Goal: Task Accomplishment & Management: Use online tool/utility

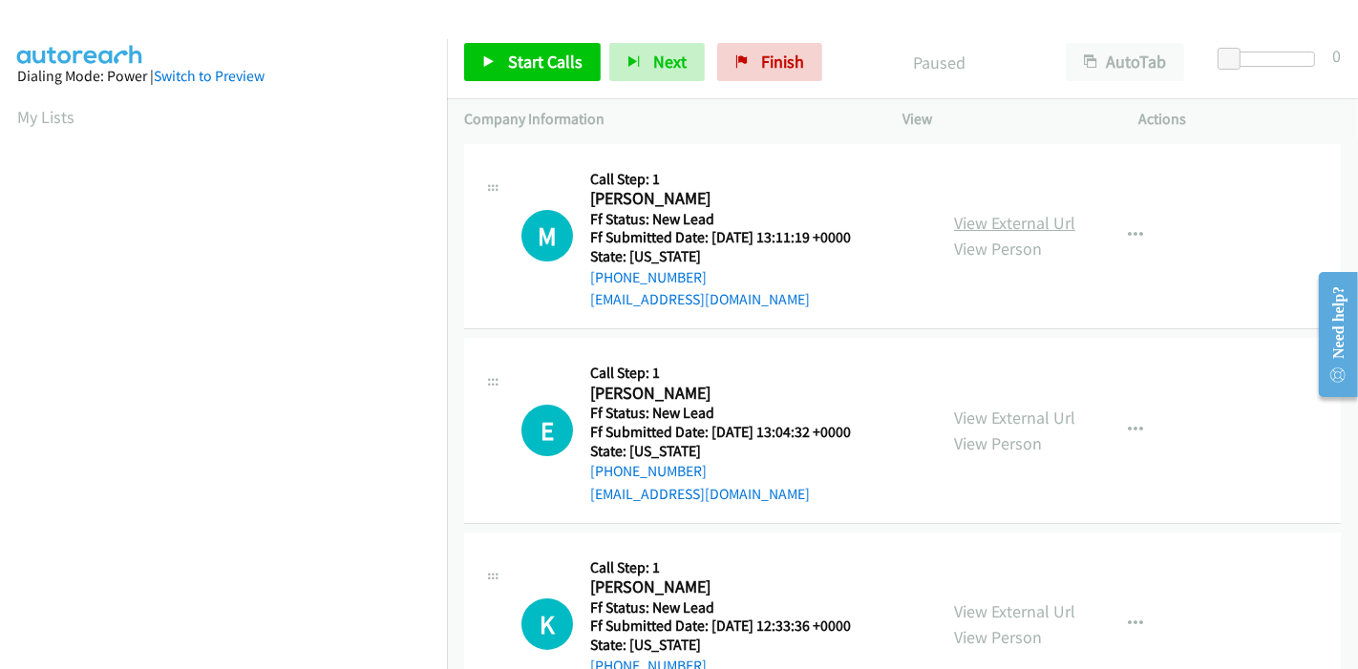
click at [1020, 222] on link "View External Url" at bounding box center [1014, 223] width 121 height 22
click at [995, 425] on link "View External Url" at bounding box center [1014, 418] width 121 height 22
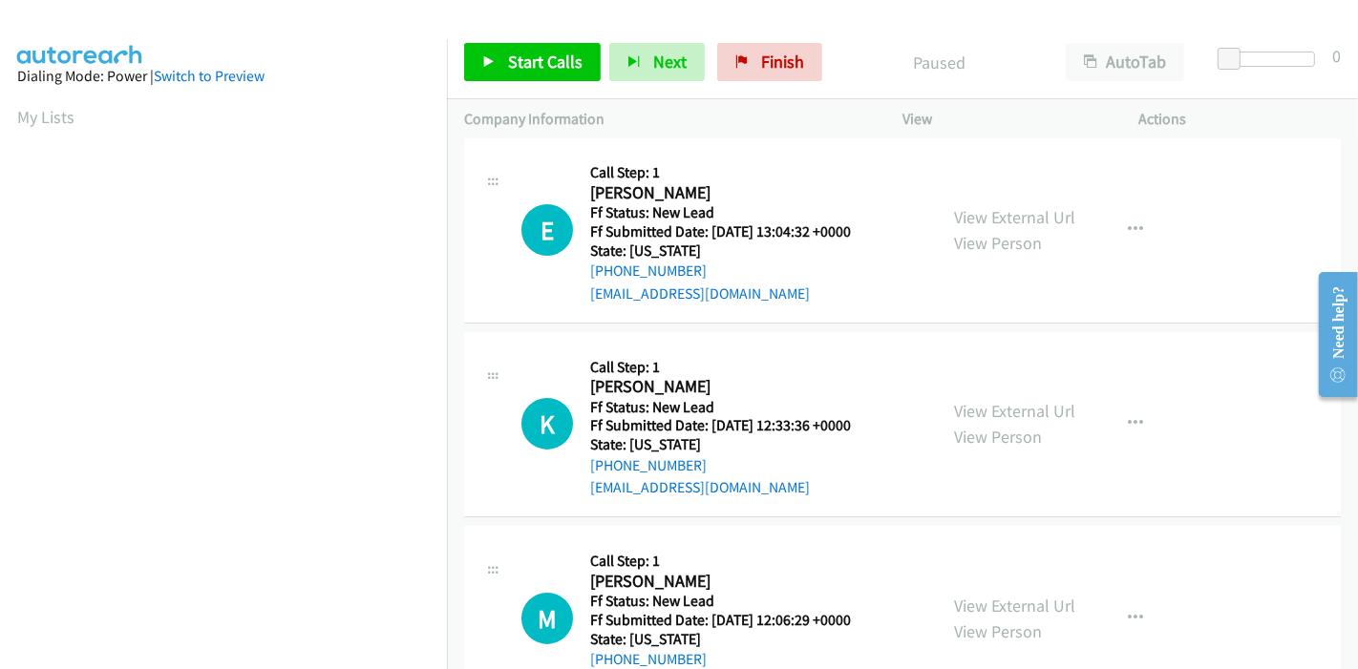
scroll to position [212, 0]
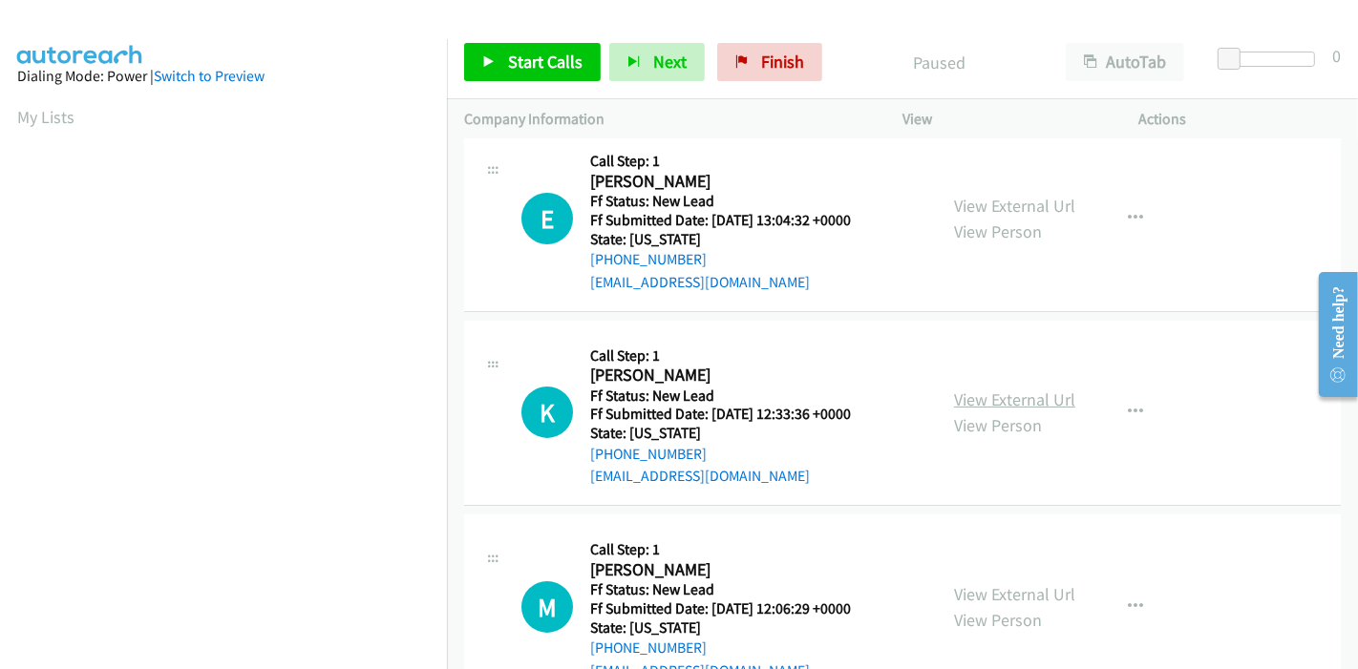
click at [983, 392] on link "View External Url" at bounding box center [1014, 400] width 121 height 22
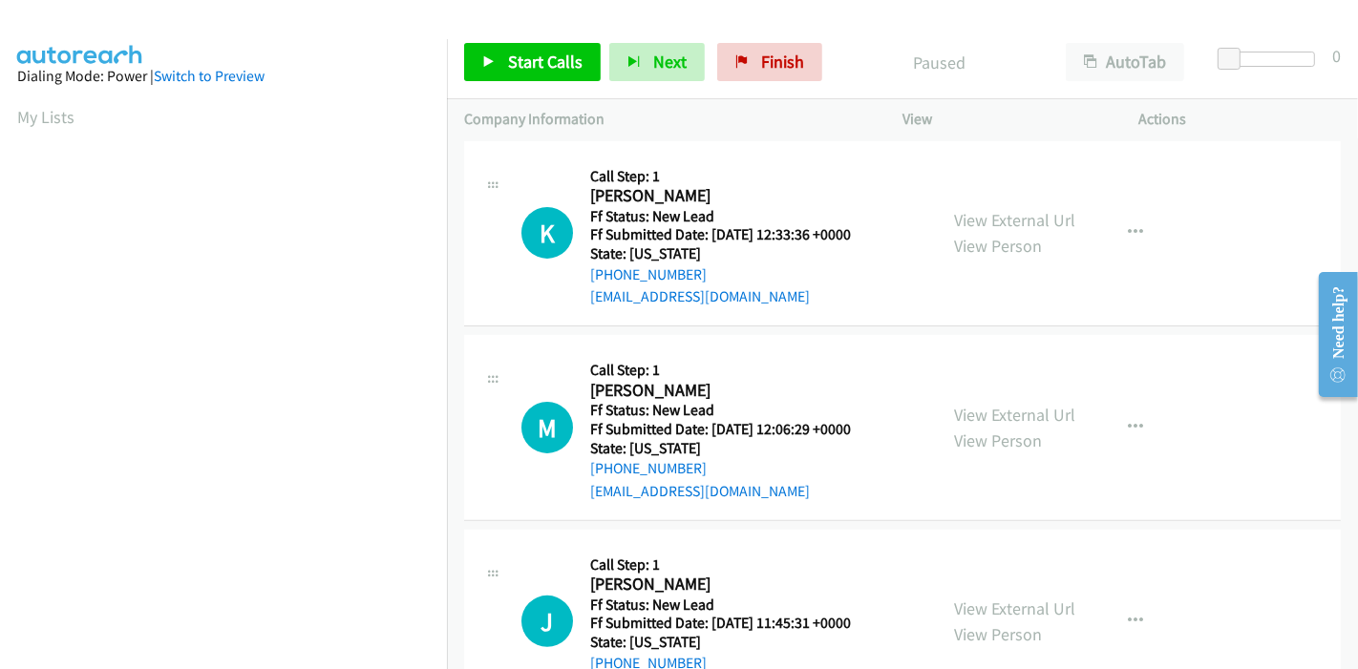
scroll to position [424, 0]
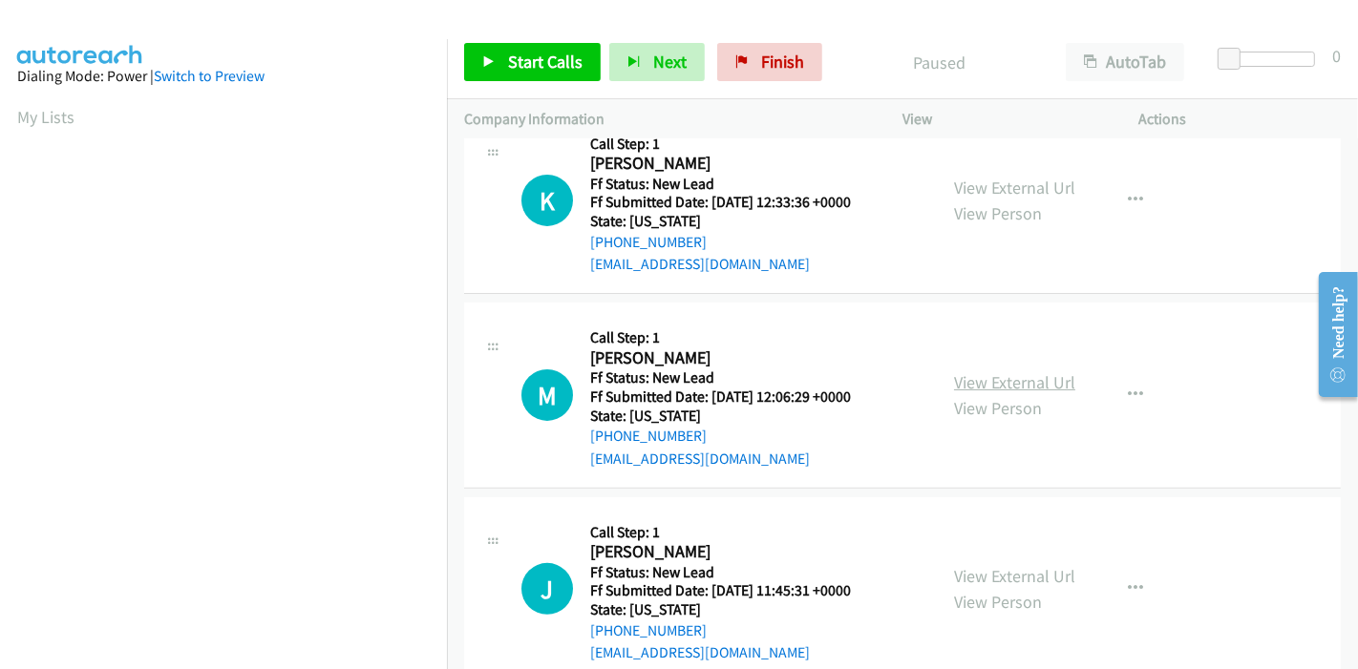
click at [993, 380] on link "View External Url" at bounding box center [1014, 382] width 121 height 22
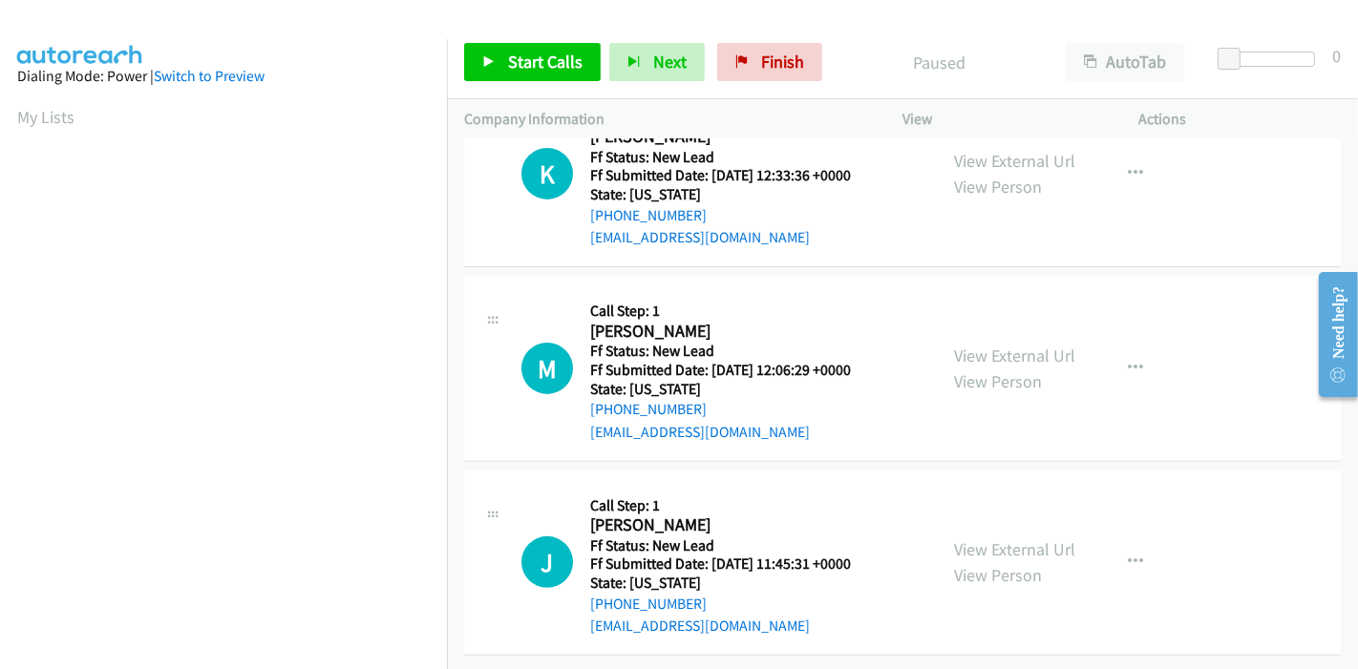
scroll to position [465, 0]
click at [993, 539] on link "View External Url" at bounding box center [1014, 549] width 121 height 22
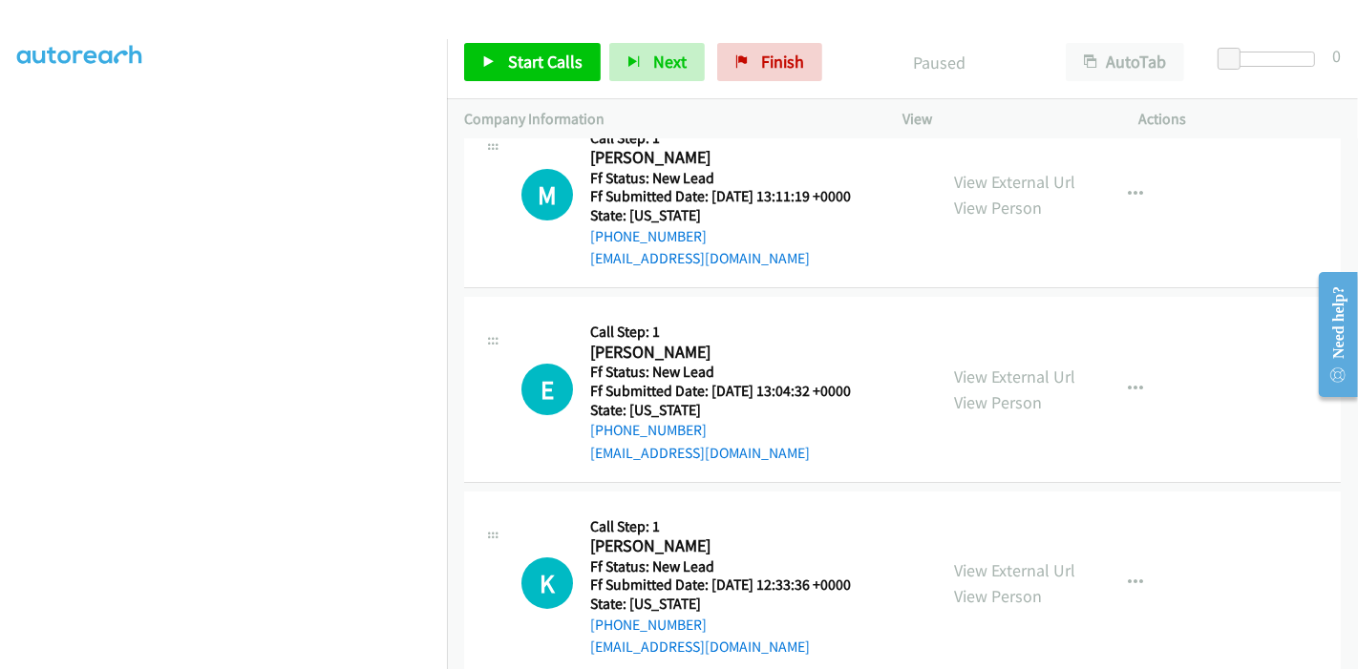
scroll to position [0, 0]
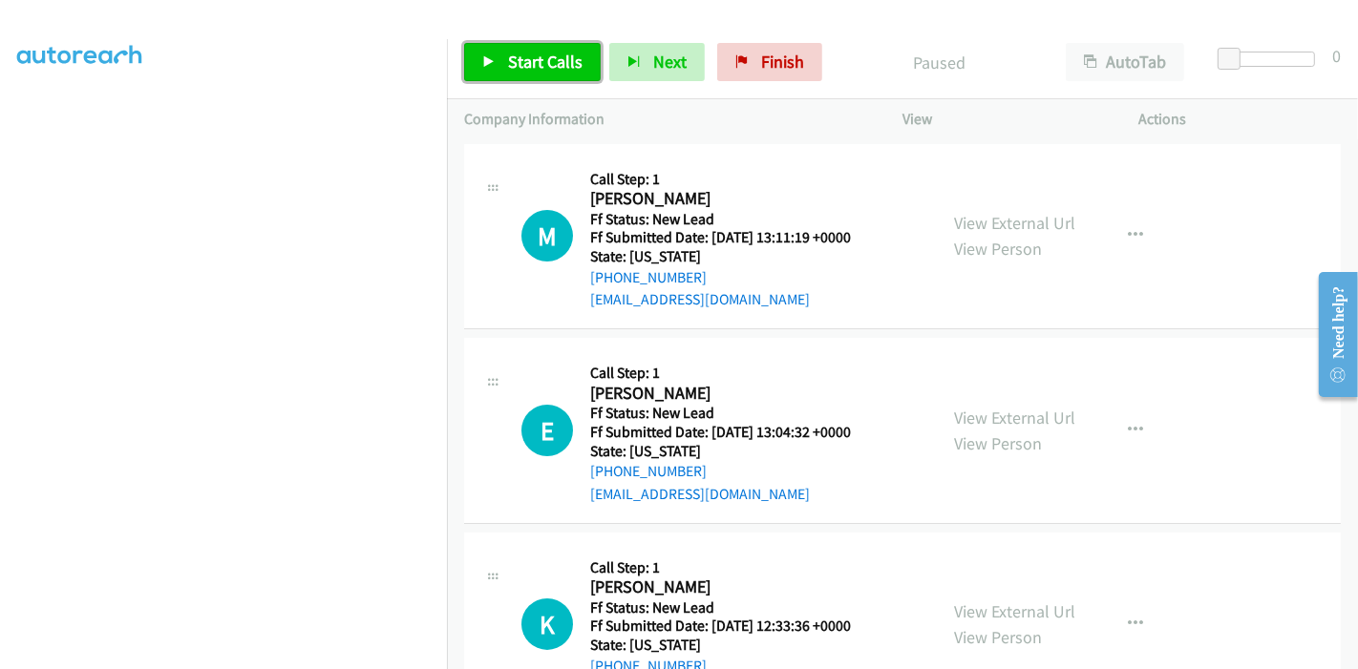
click at [573, 62] on span "Start Calls" at bounding box center [545, 62] width 74 height 22
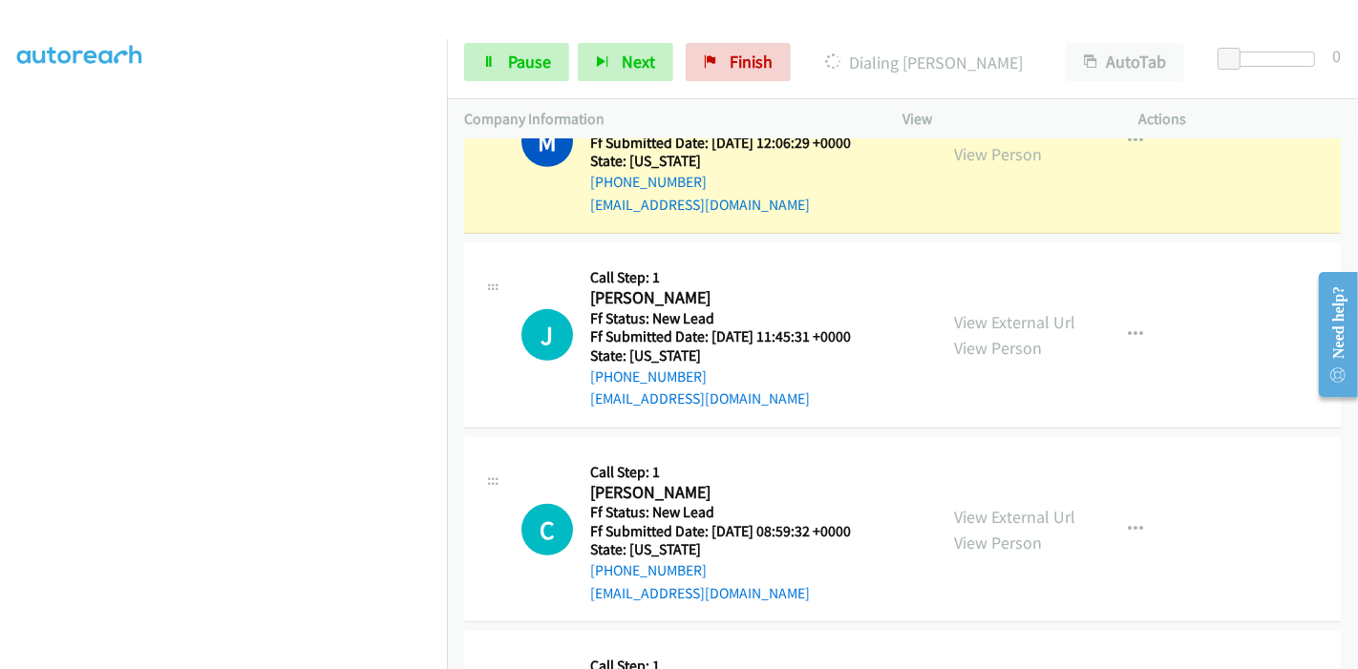
scroll to position [848, 0]
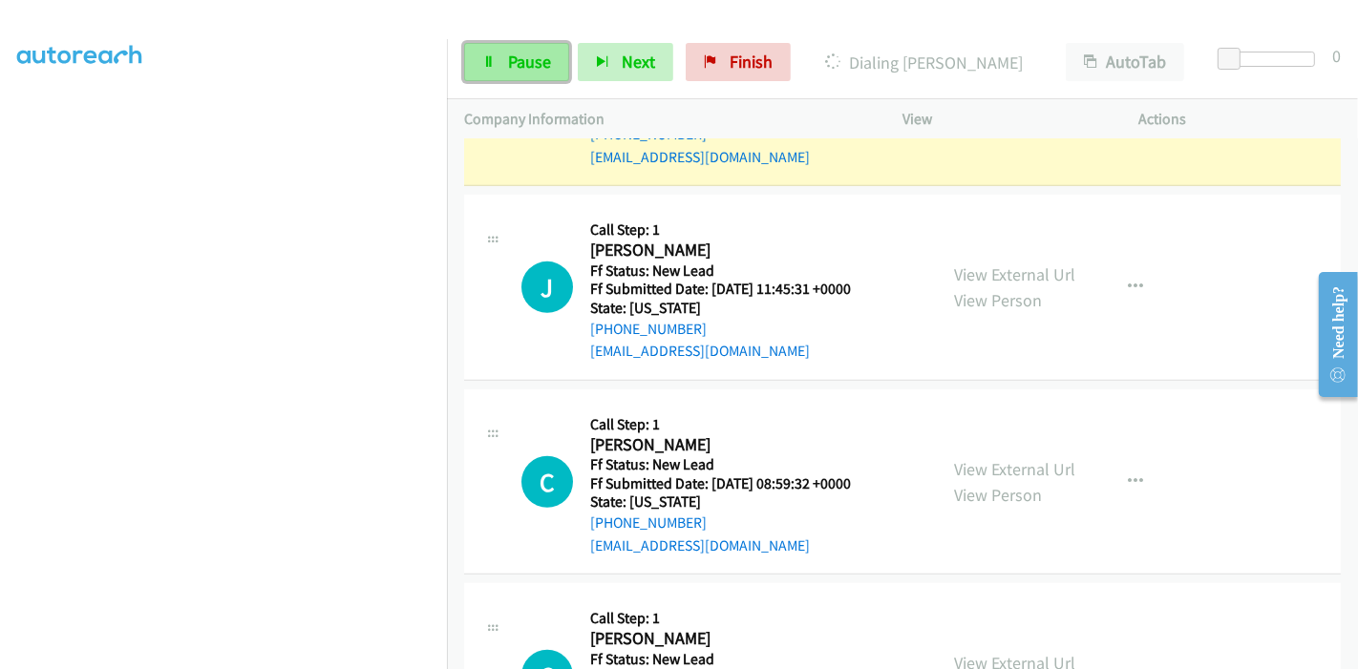
click at [504, 61] on link "Pause" at bounding box center [516, 62] width 105 height 38
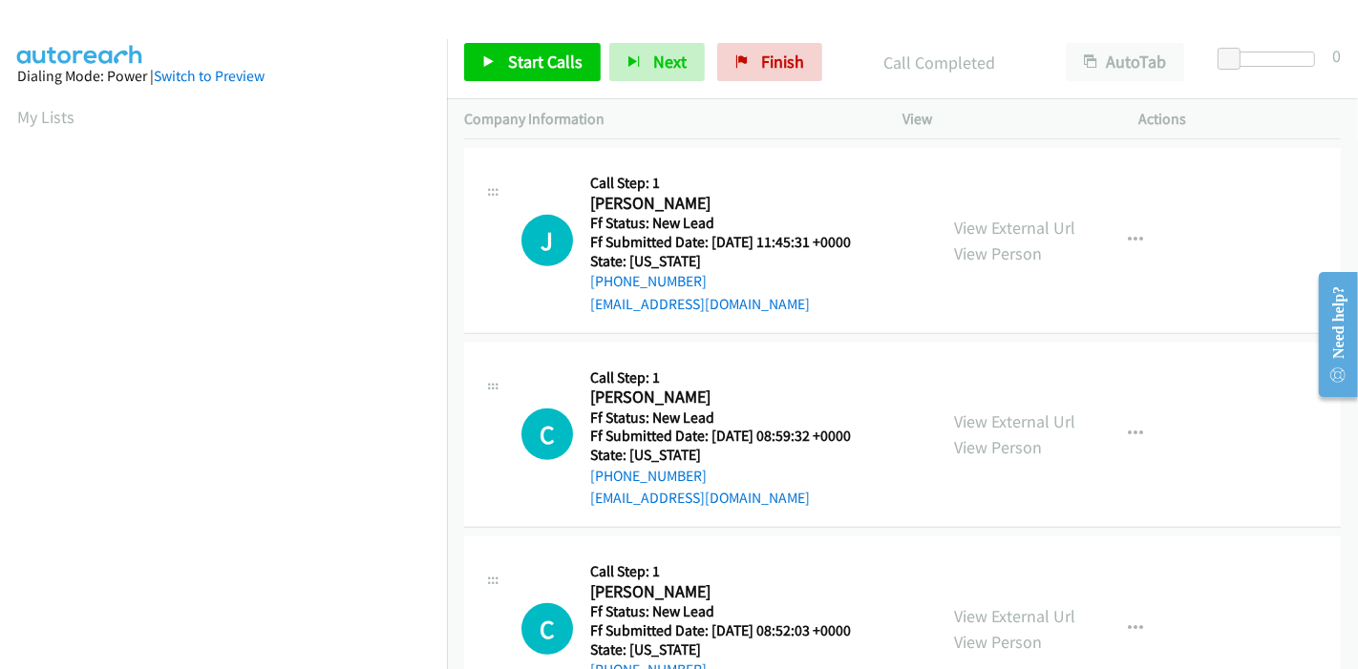
scroll to position [979, 0]
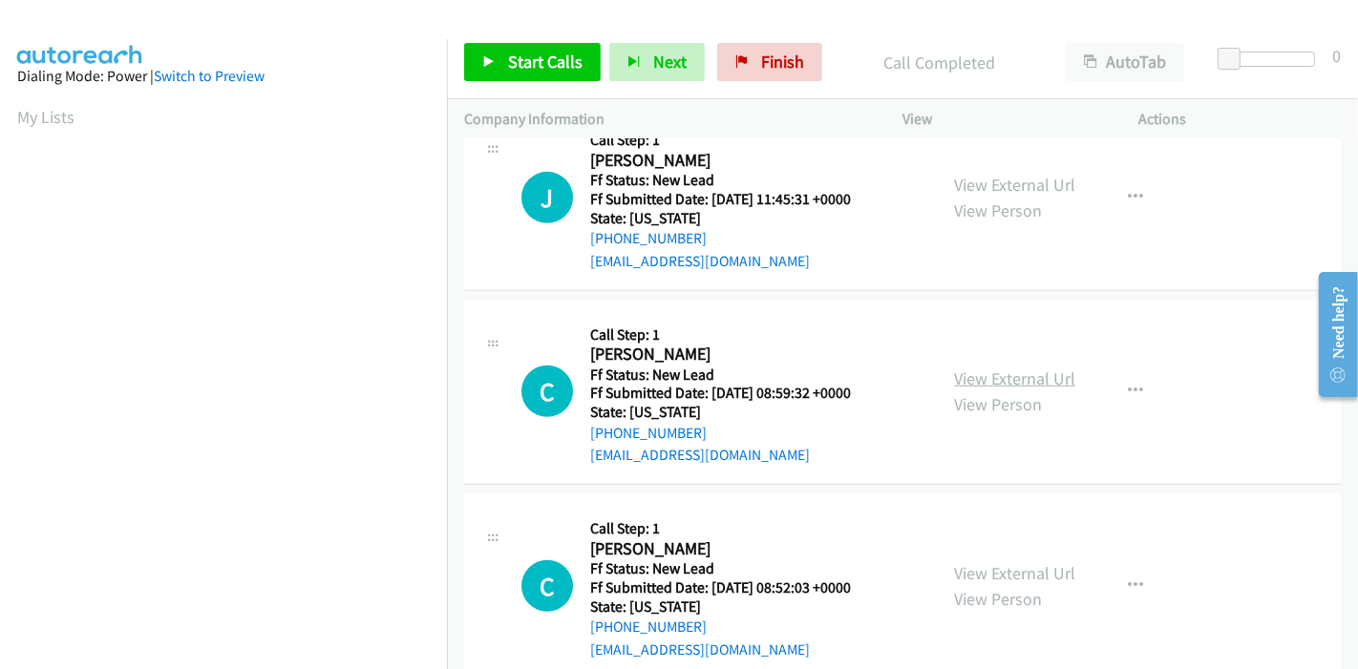
click at [994, 378] on link "View External Url" at bounding box center [1014, 379] width 121 height 22
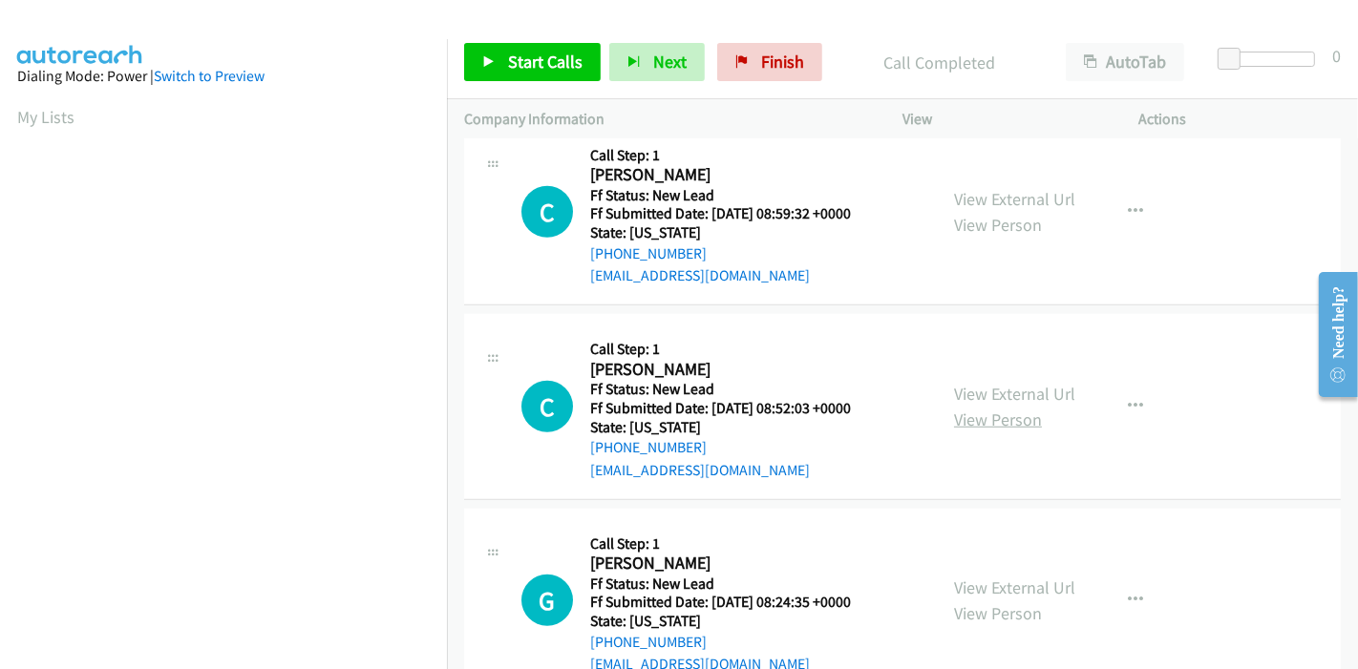
scroll to position [1191, 0]
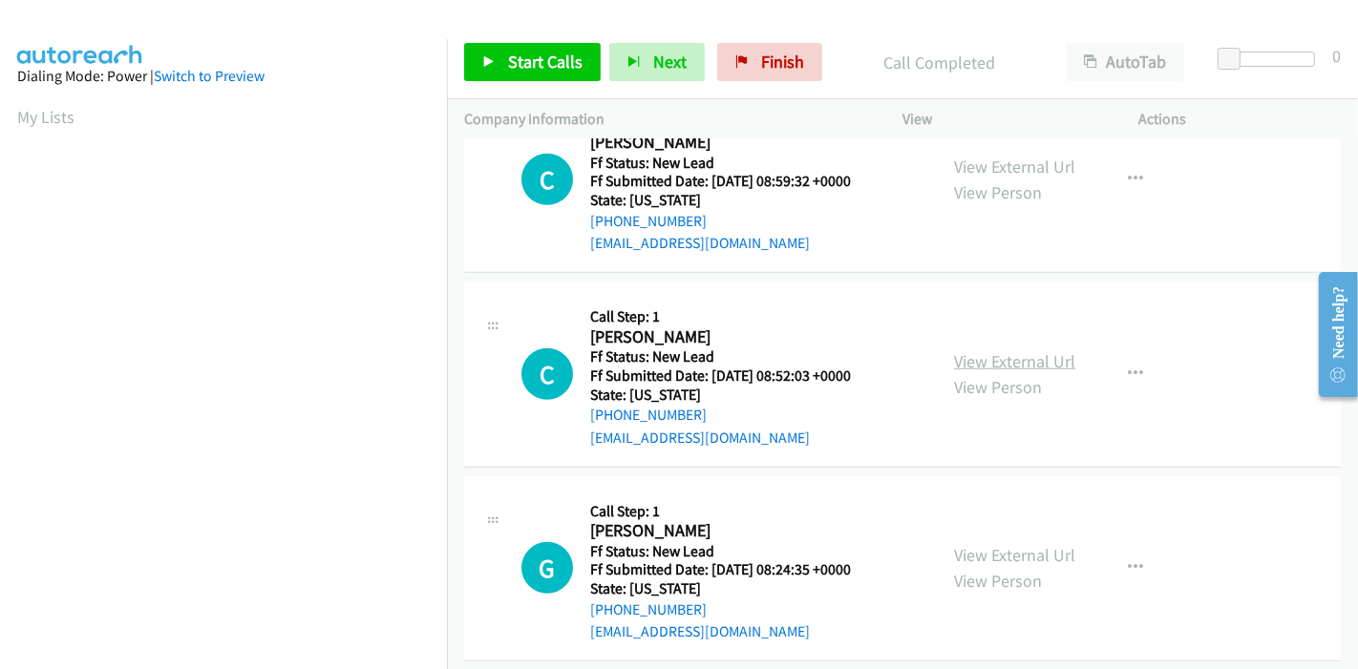
click at [1012, 365] on link "View External Url" at bounding box center [1014, 361] width 121 height 22
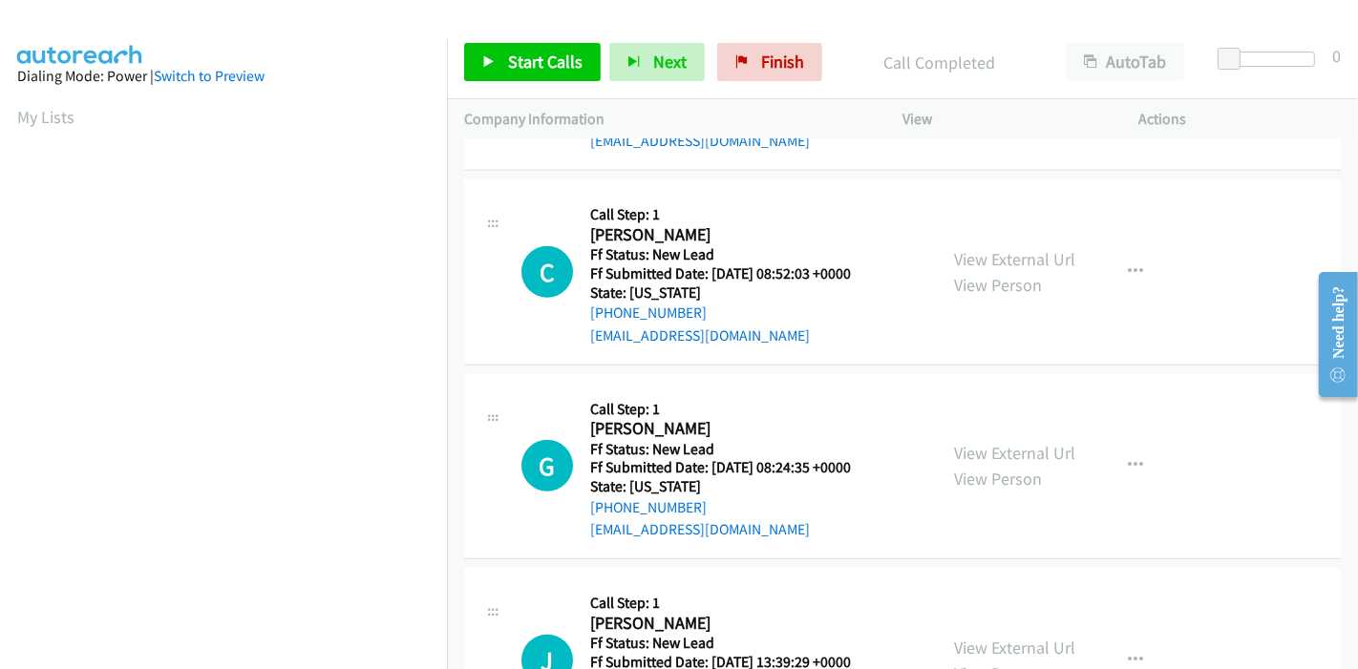
scroll to position [1403, 0]
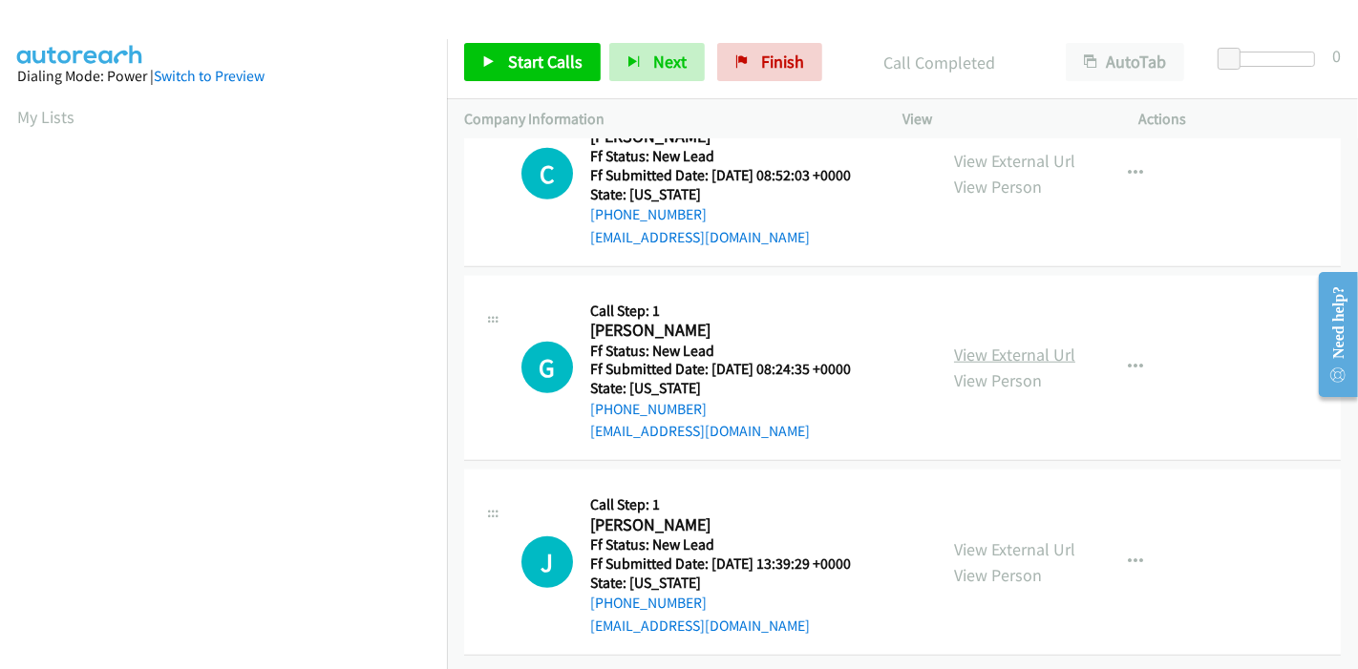
click at [981, 344] on link "View External Url" at bounding box center [1014, 355] width 121 height 22
click at [971, 539] on link "View External Url" at bounding box center [1014, 550] width 121 height 22
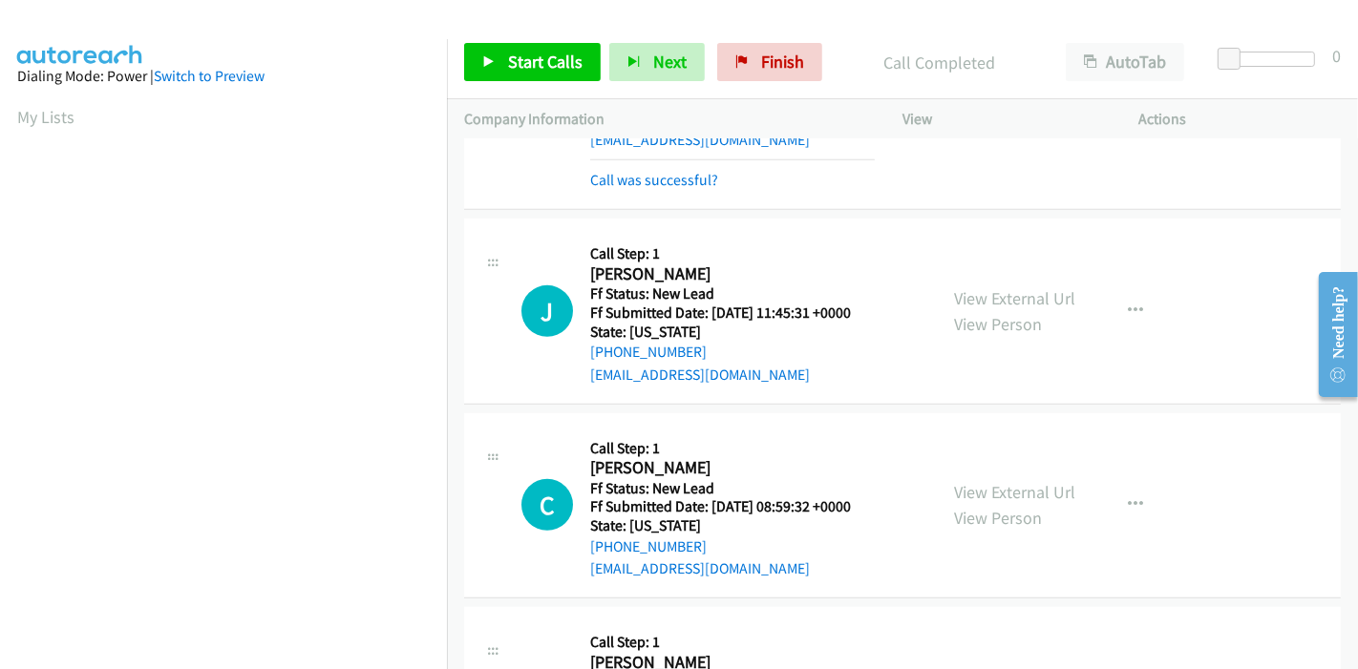
scroll to position [766, 0]
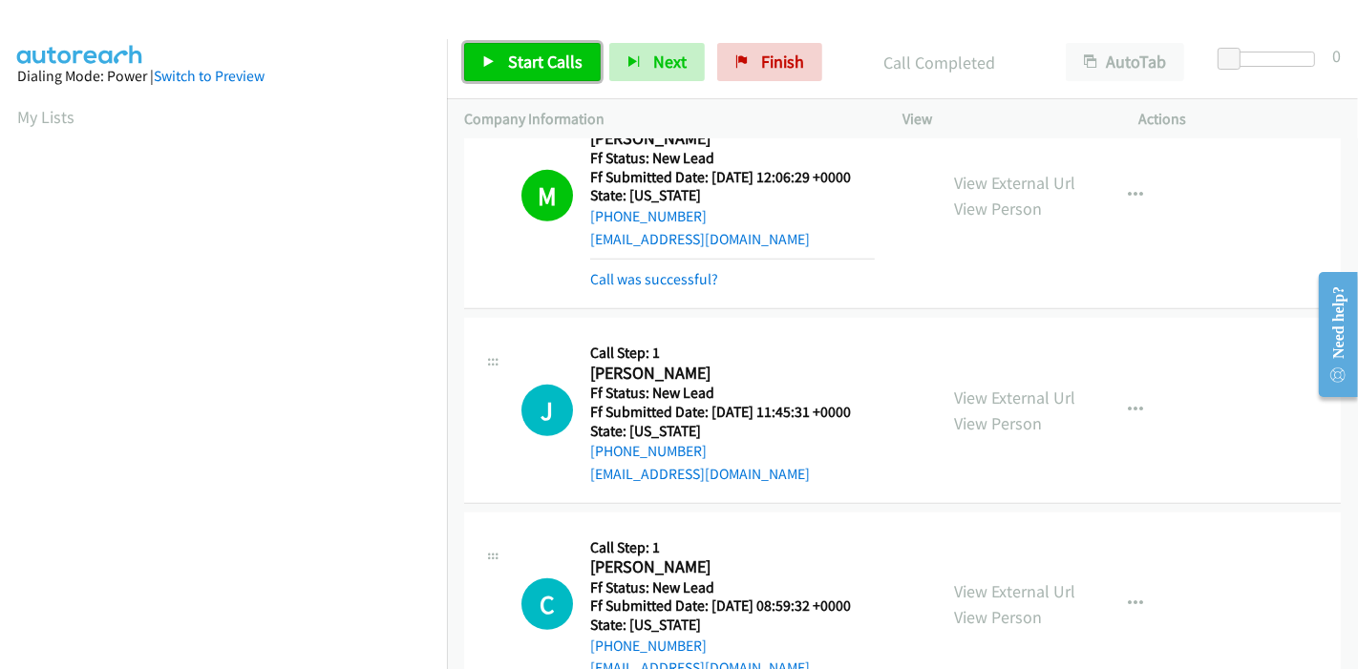
click at [536, 54] on span "Start Calls" at bounding box center [545, 62] width 74 height 22
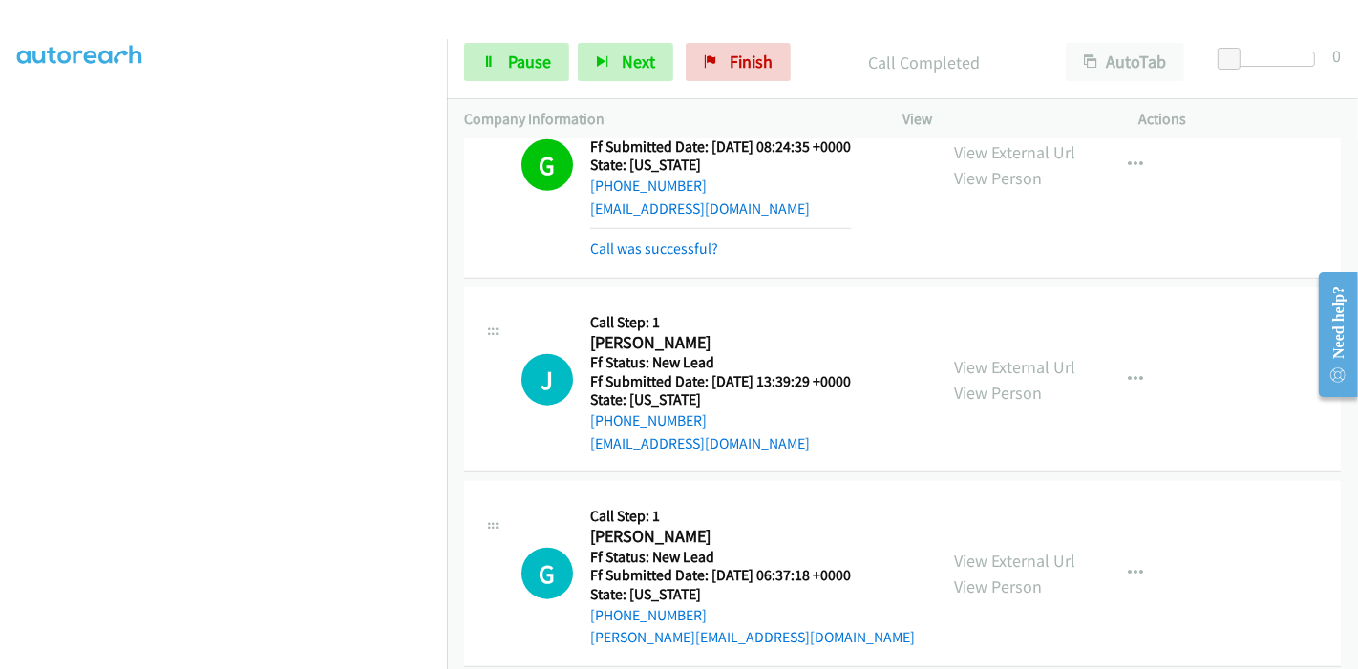
scroll to position [1590, 0]
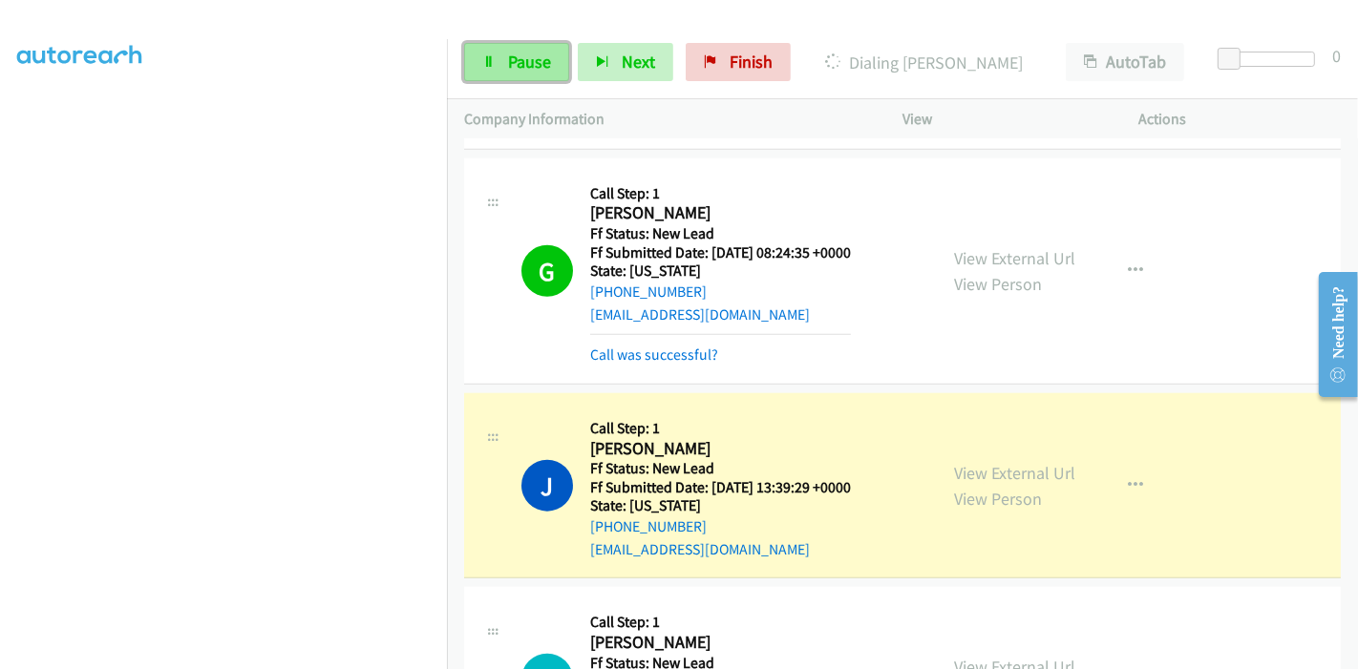
click at [494, 58] on icon at bounding box center [488, 62] width 13 height 13
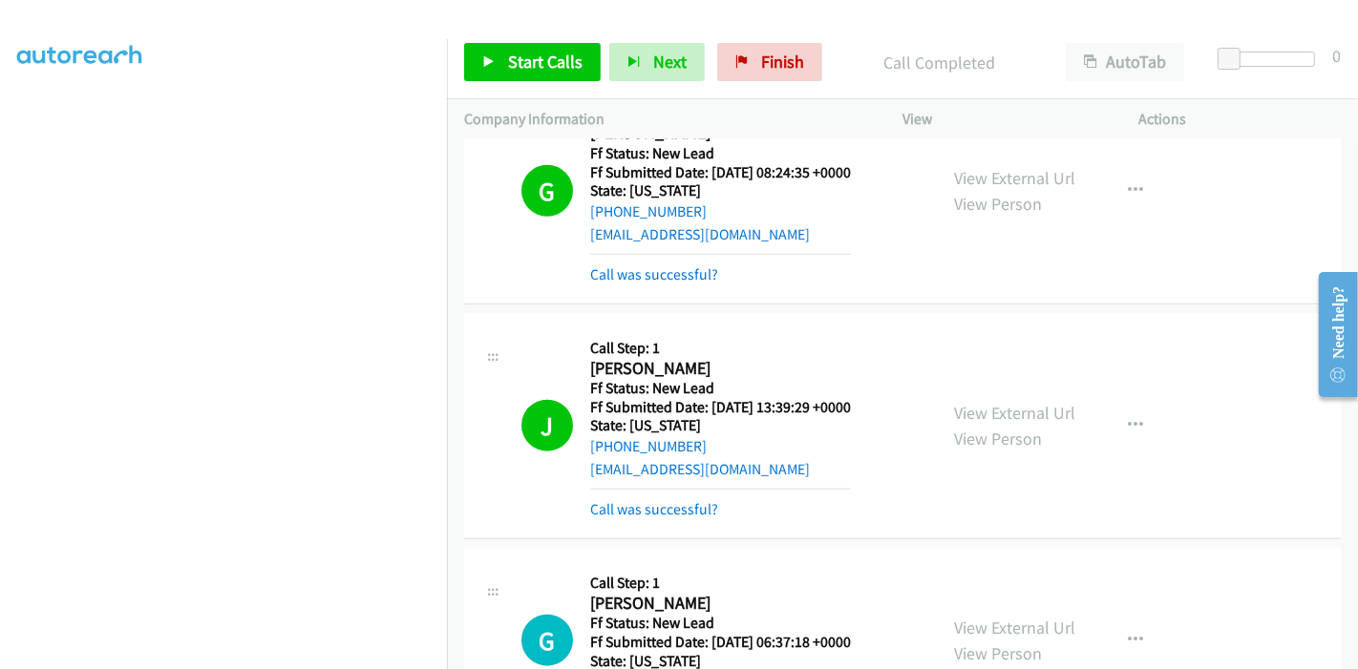
scroll to position [1511, 0]
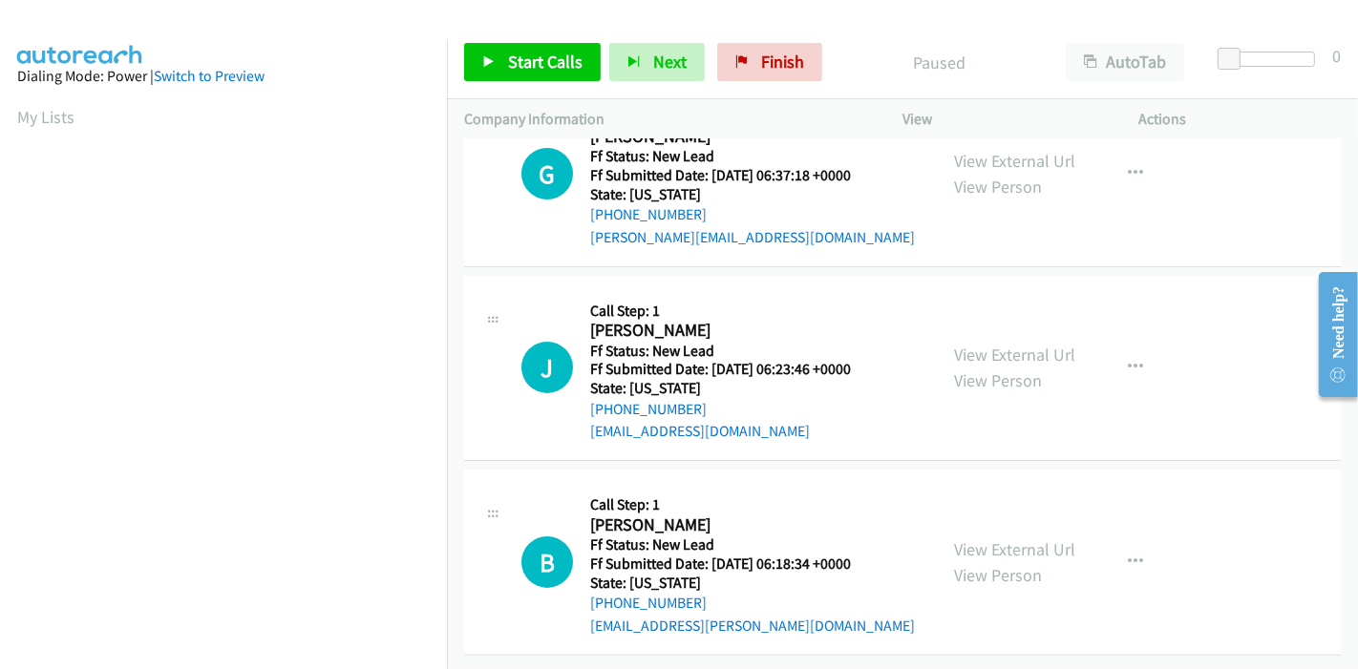
scroll to position [165, 0]
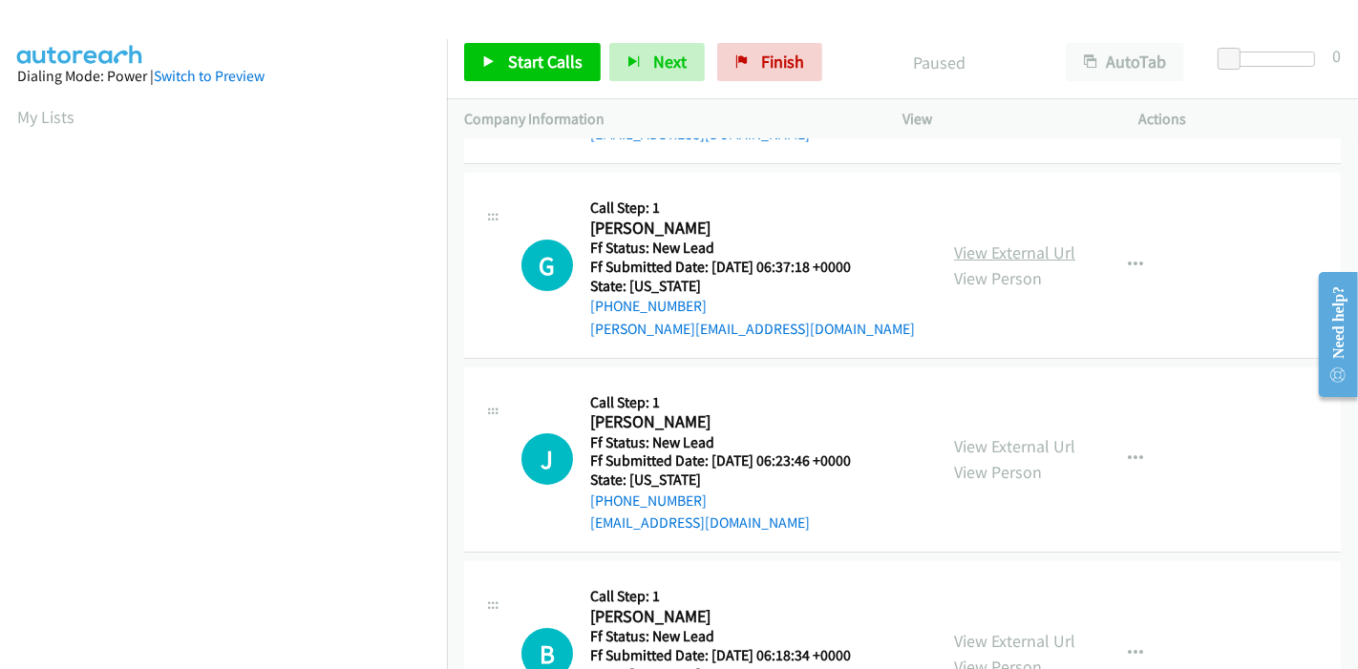
click at [979, 245] on link "View External Url" at bounding box center [1014, 253] width 121 height 22
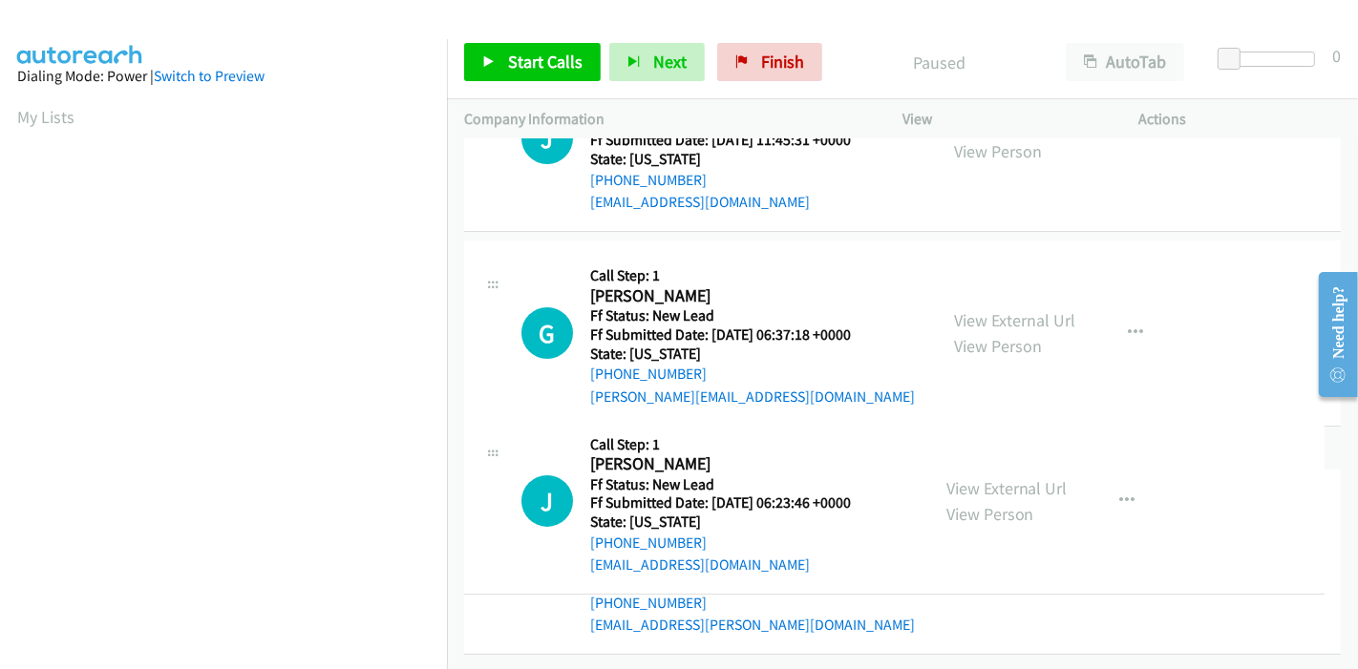
drag, startPoint x: 985, startPoint y: 449, endPoint x: 832, endPoint y: 477, distance: 156.4
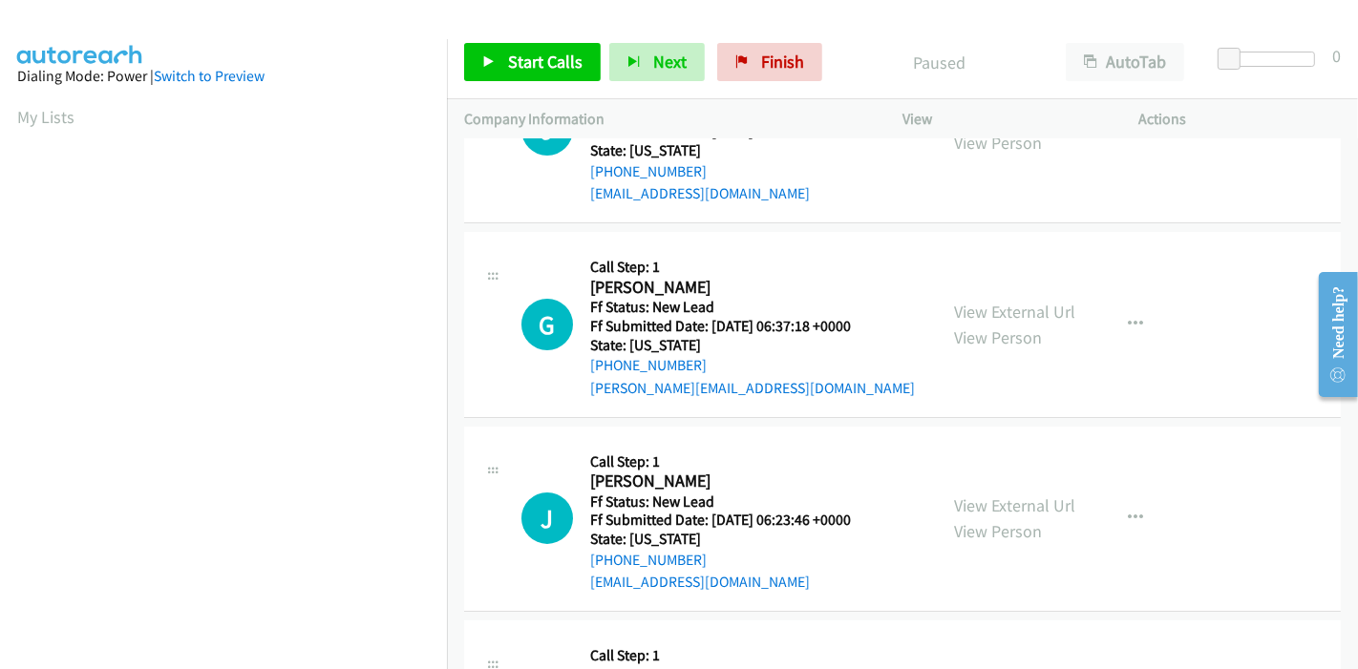
scroll to position [212, 0]
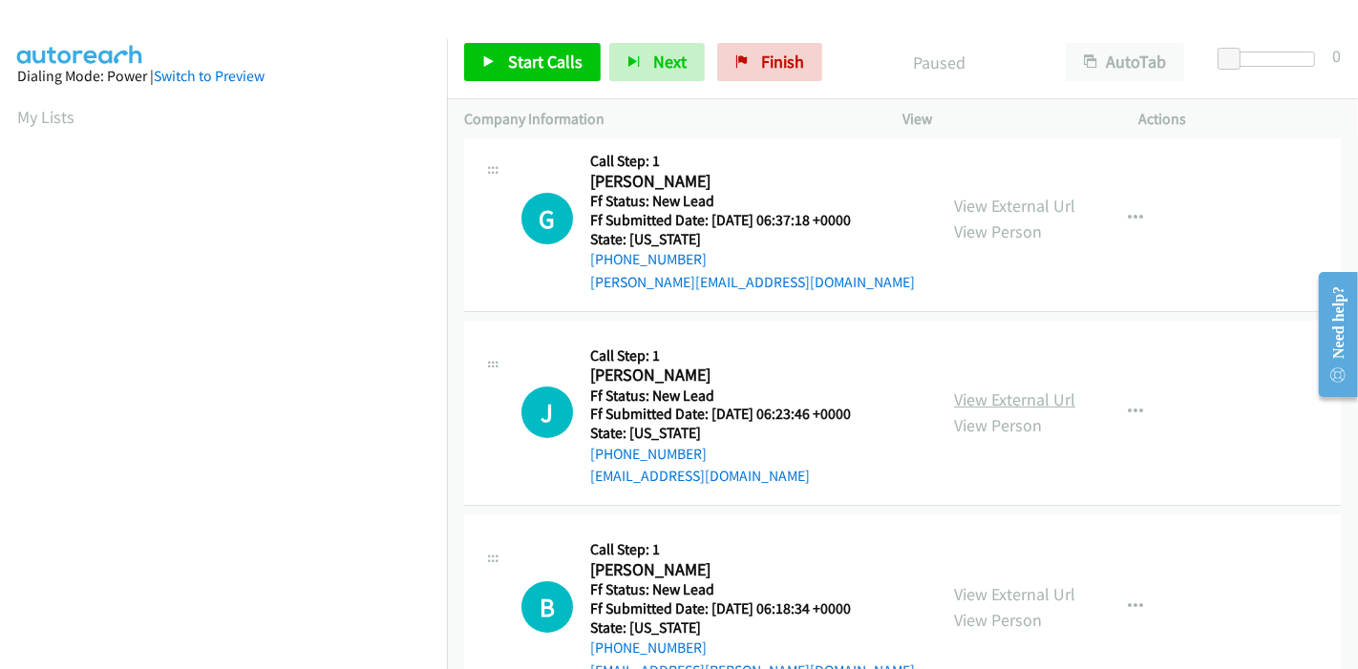
click at [988, 396] on link "View External Url" at bounding box center [1014, 400] width 121 height 22
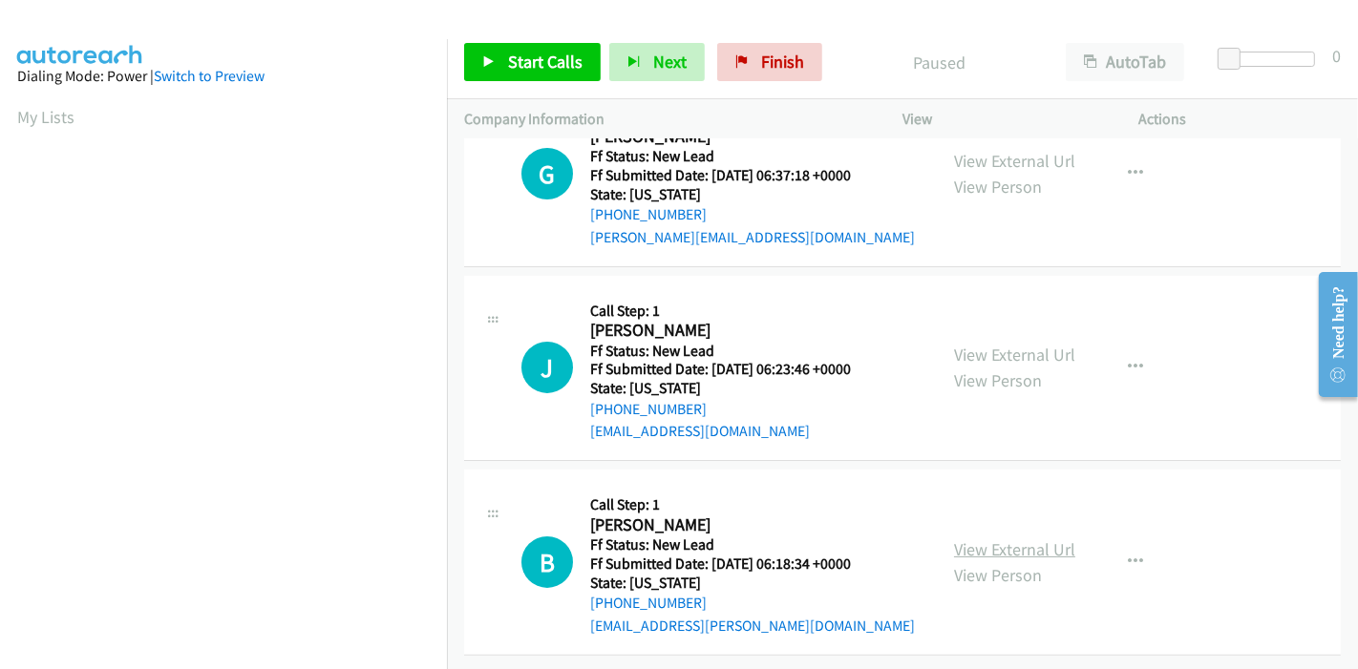
click at [991, 539] on link "View External Url" at bounding box center [1014, 550] width 121 height 22
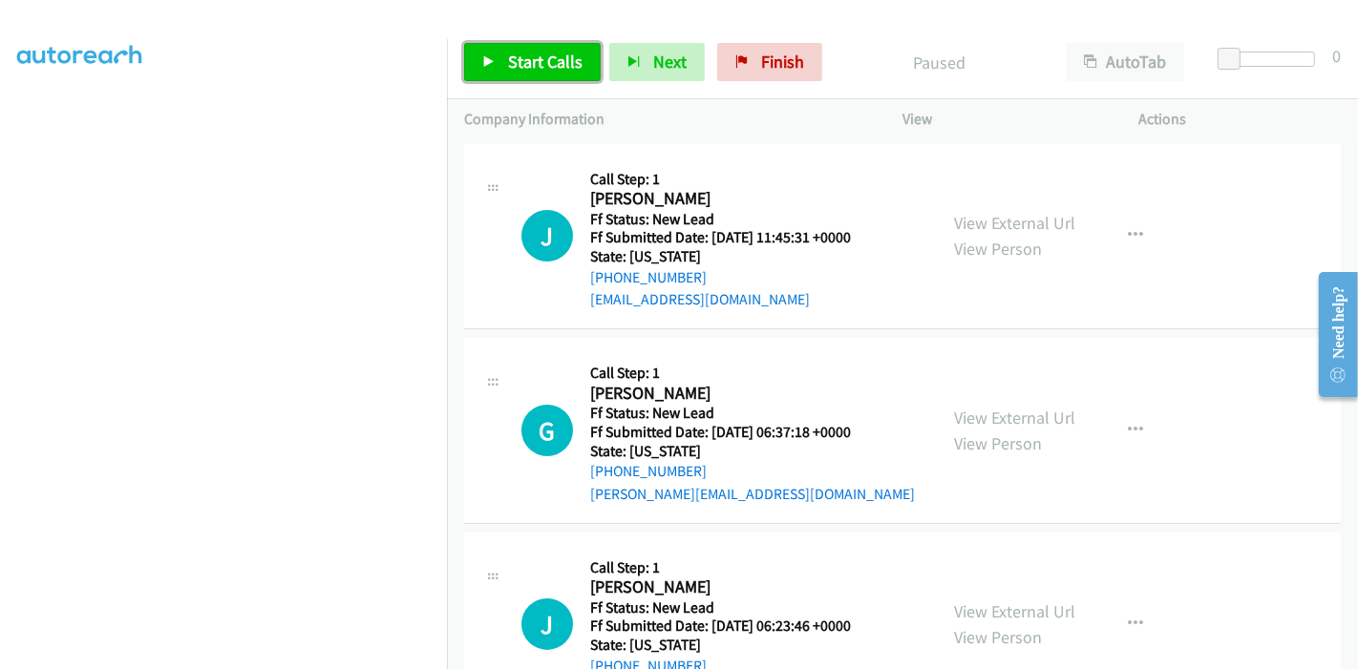
click at [547, 55] on span "Start Calls" at bounding box center [545, 62] width 74 height 22
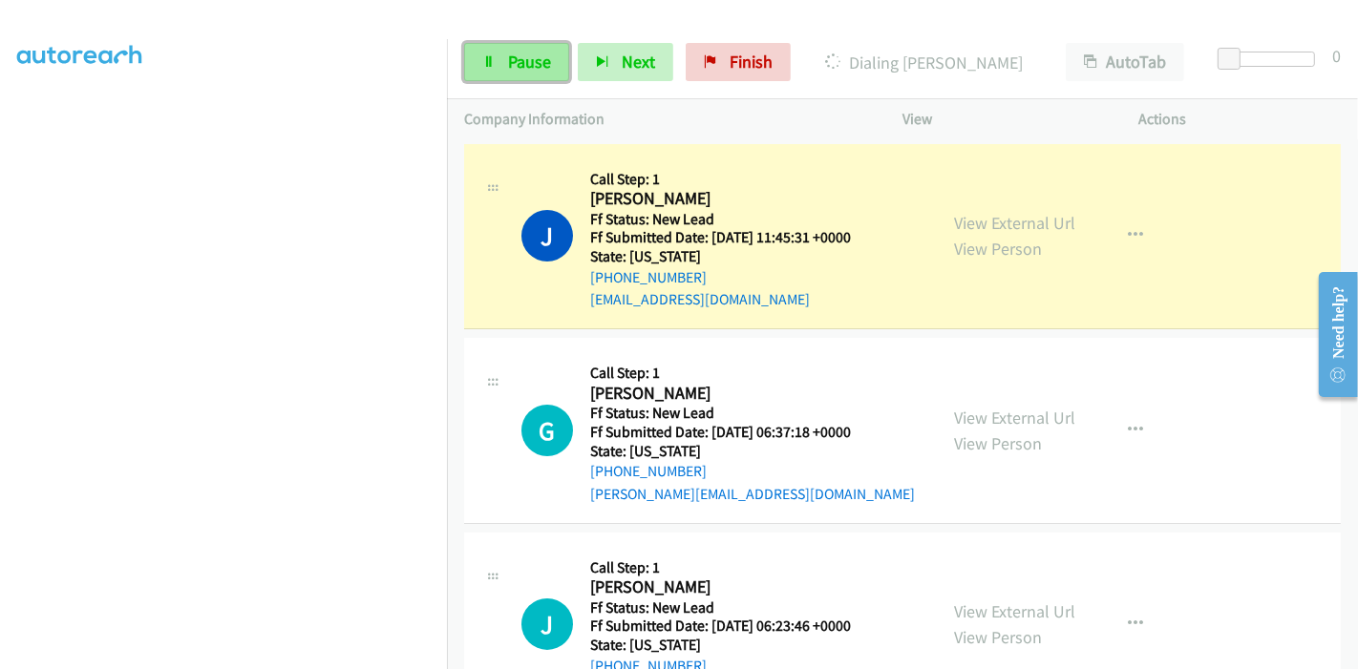
click at [533, 57] on span "Pause" at bounding box center [529, 62] width 43 height 22
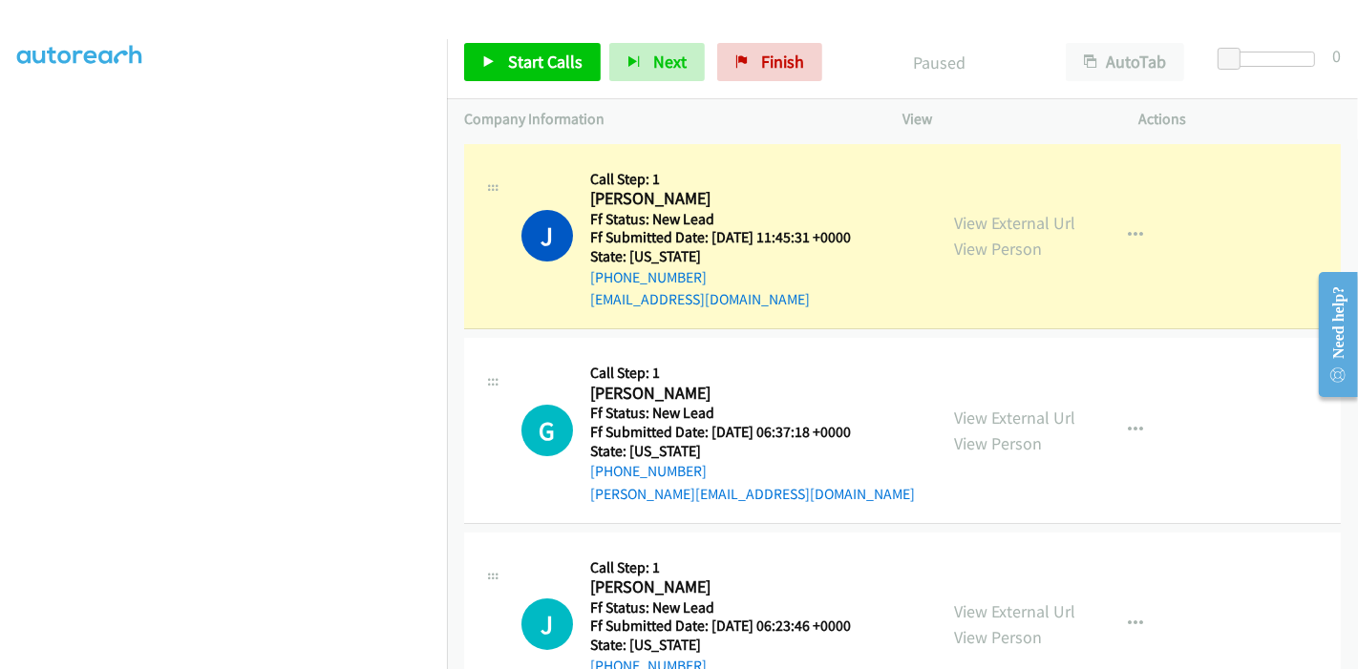
scroll to position [403, 0]
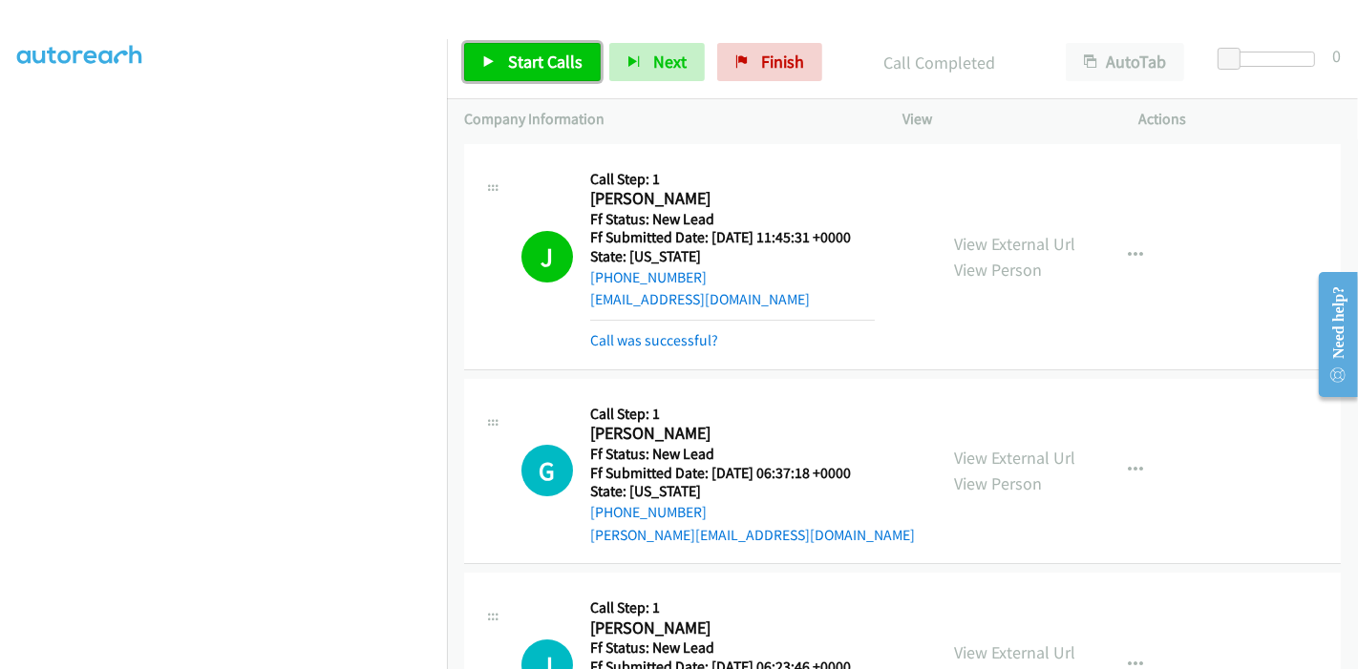
click at [540, 55] on span "Start Calls" at bounding box center [545, 62] width 74 height 22
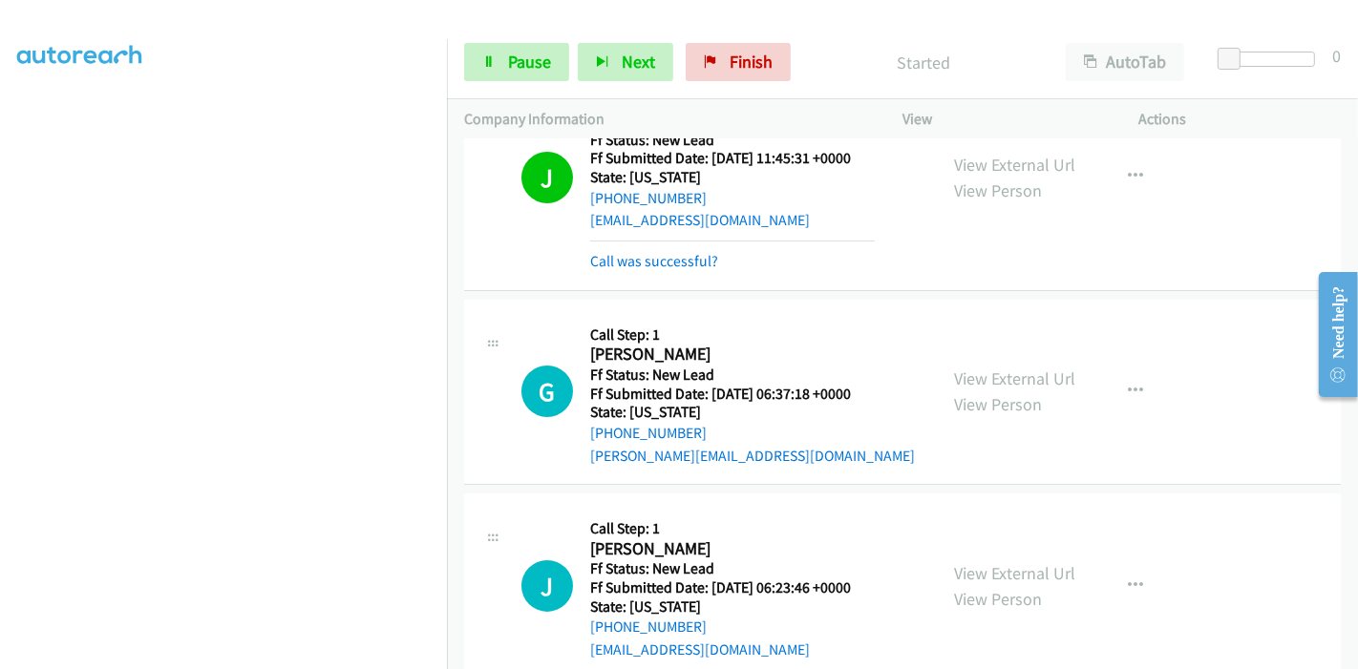
scroll to position [106, 0]
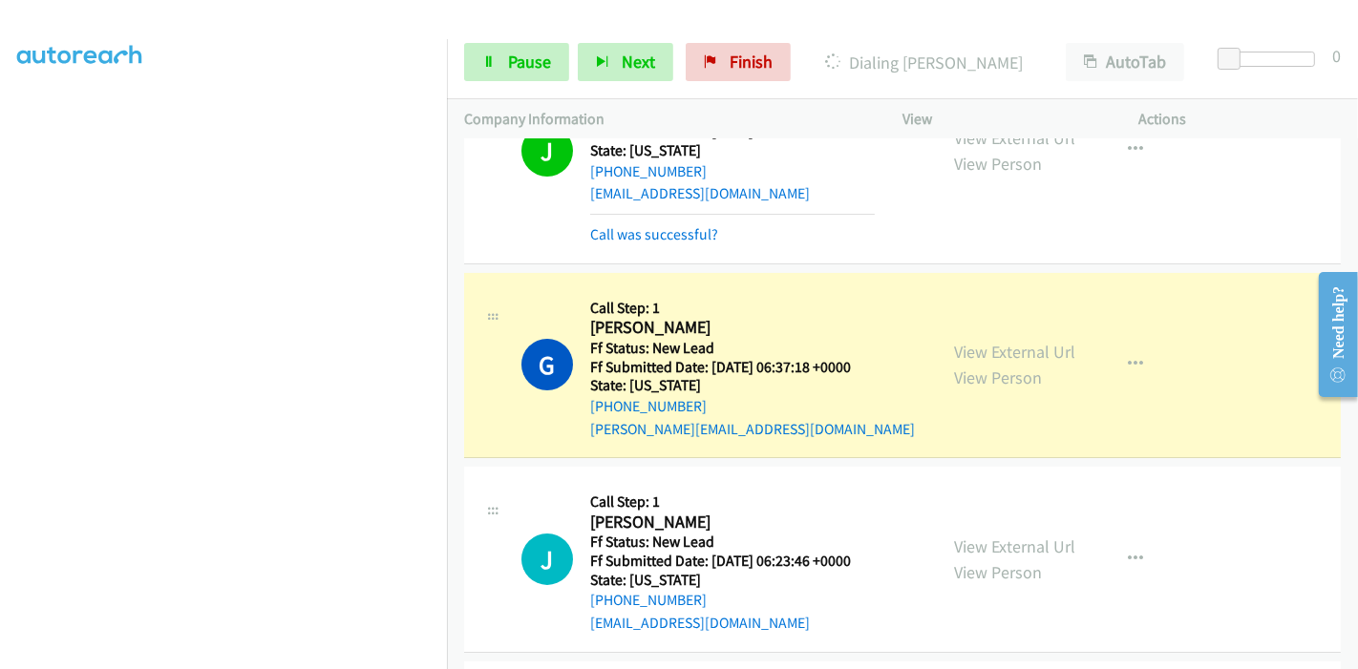
click at [455, 40] on div "Start Calls Pause Next Finish Dialing Gerard Kenna AutoTab AutoTab 0" at bounding box center [902, 63] width 911 height 74
click at [474, 53] on link "Pause" at bounding box center [516, 62] width 105 height 38
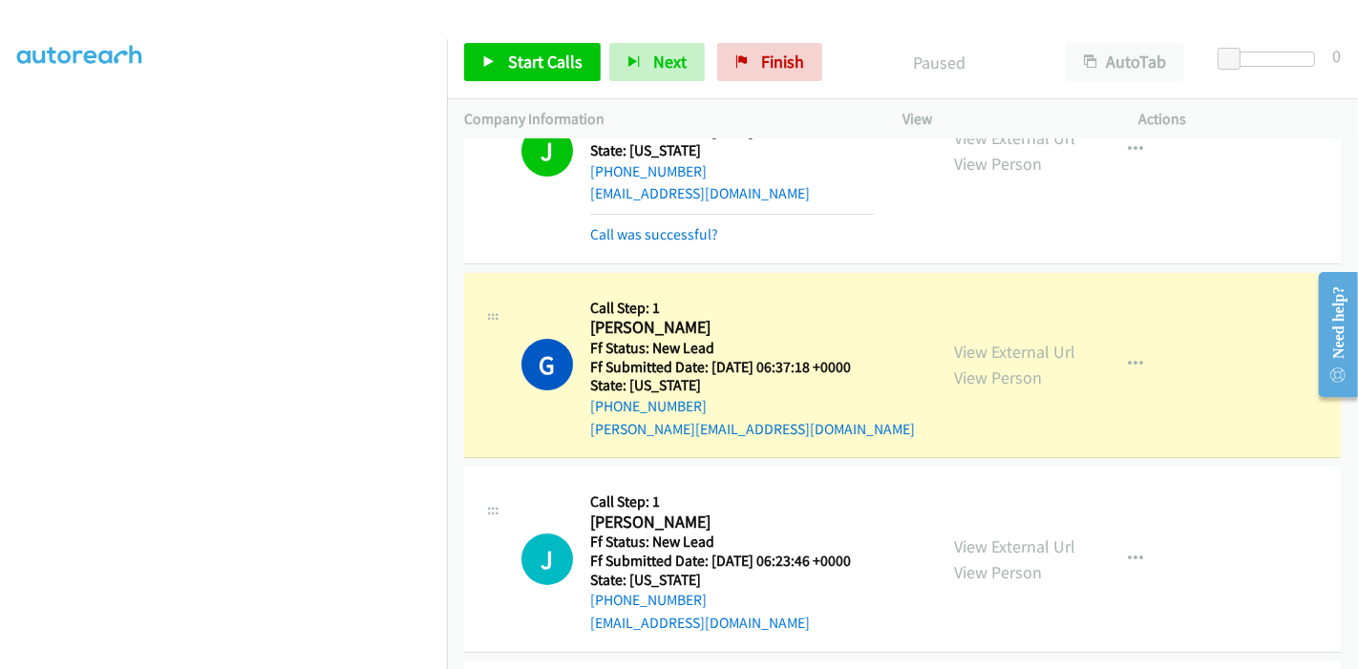
scroll to position [0, 0]
click at [509, 39] on div "Start Calls Pause Next Finish Paused AutoTab AutoTab 0" at bounding box center [902, 63] width 911 height 74
click at [509, 54] on span "Start Calls" at bounding box center [545, 62] width 74 height 22
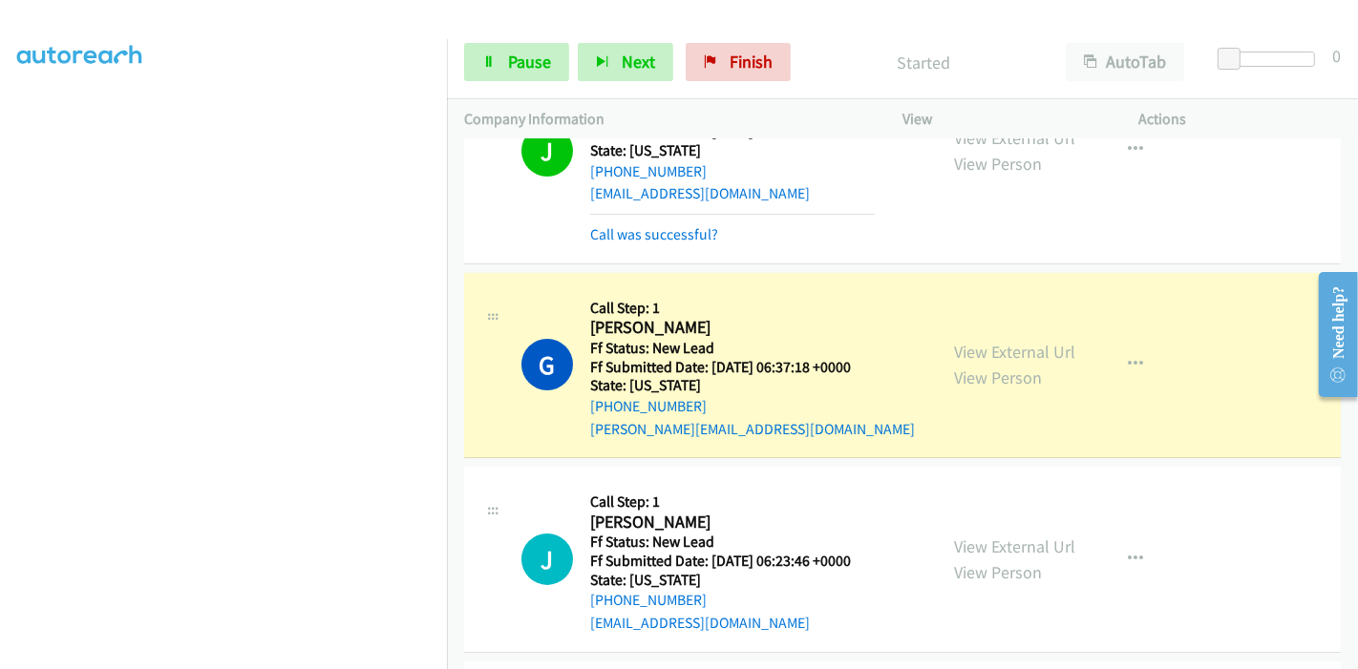
scroll to position [212, 0]
click at [534, 61] on span "Pause" at bounding box center [529, 62] width 43 height 22
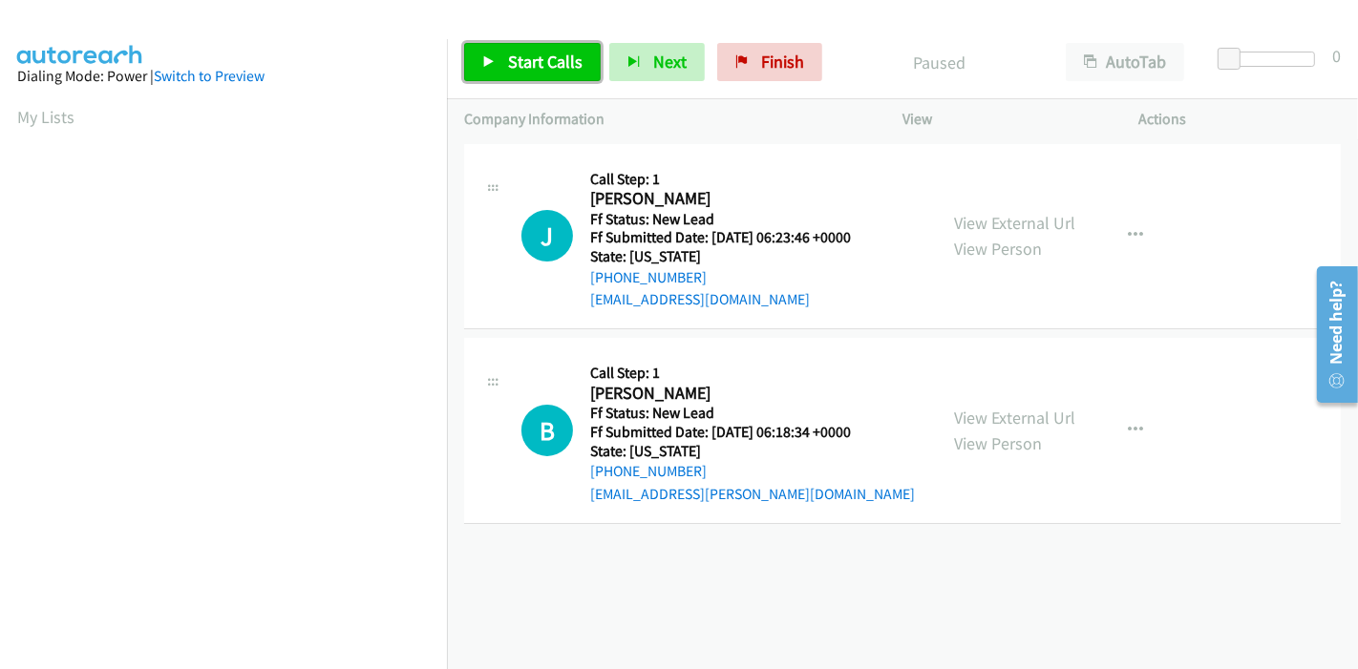
click at [523, 53] on span "Start Calls" at bounding box center [545, 62] width 74 height 22
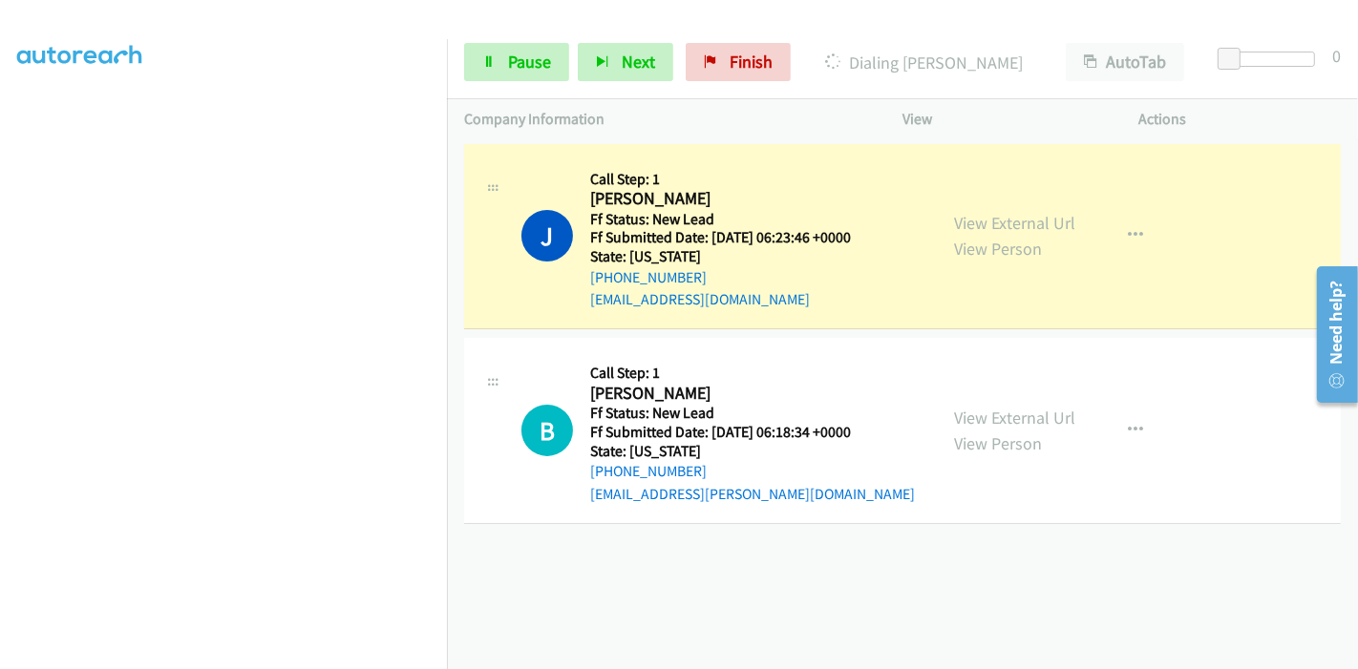
scroll to position [403, 0]
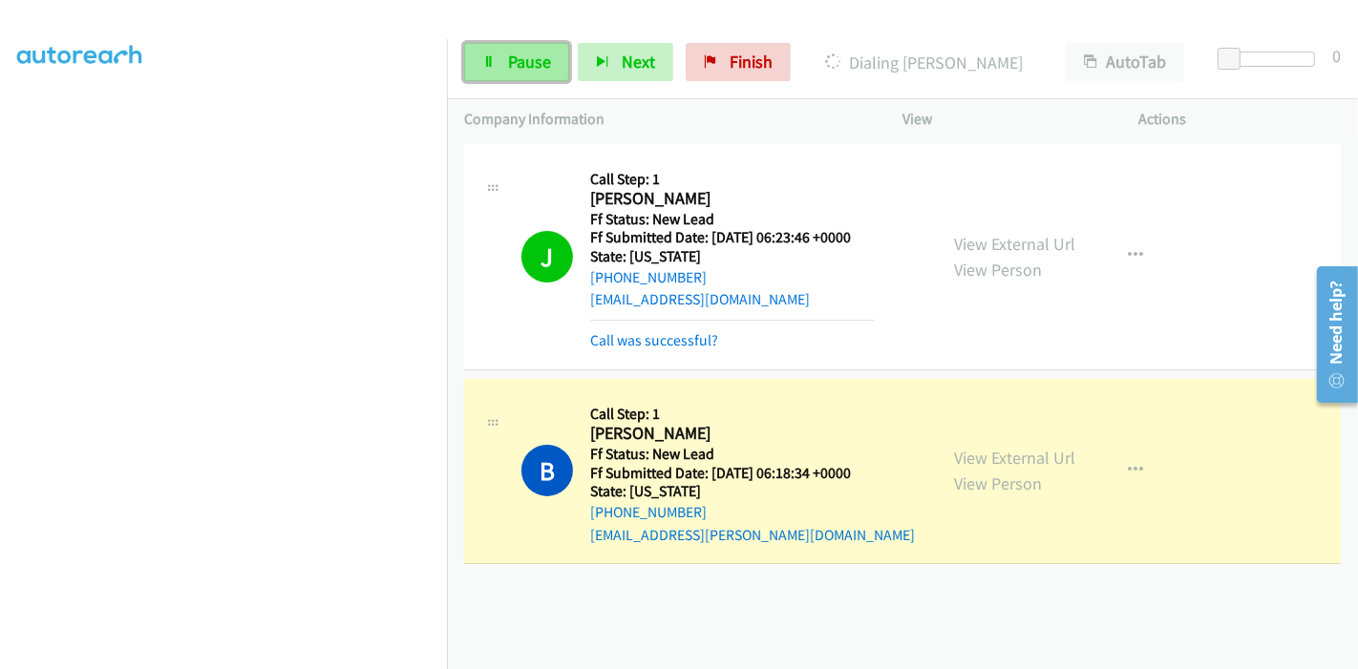
click at [501, 64] on link "Pause" at bounding box center [516, 62] width 105 height 38
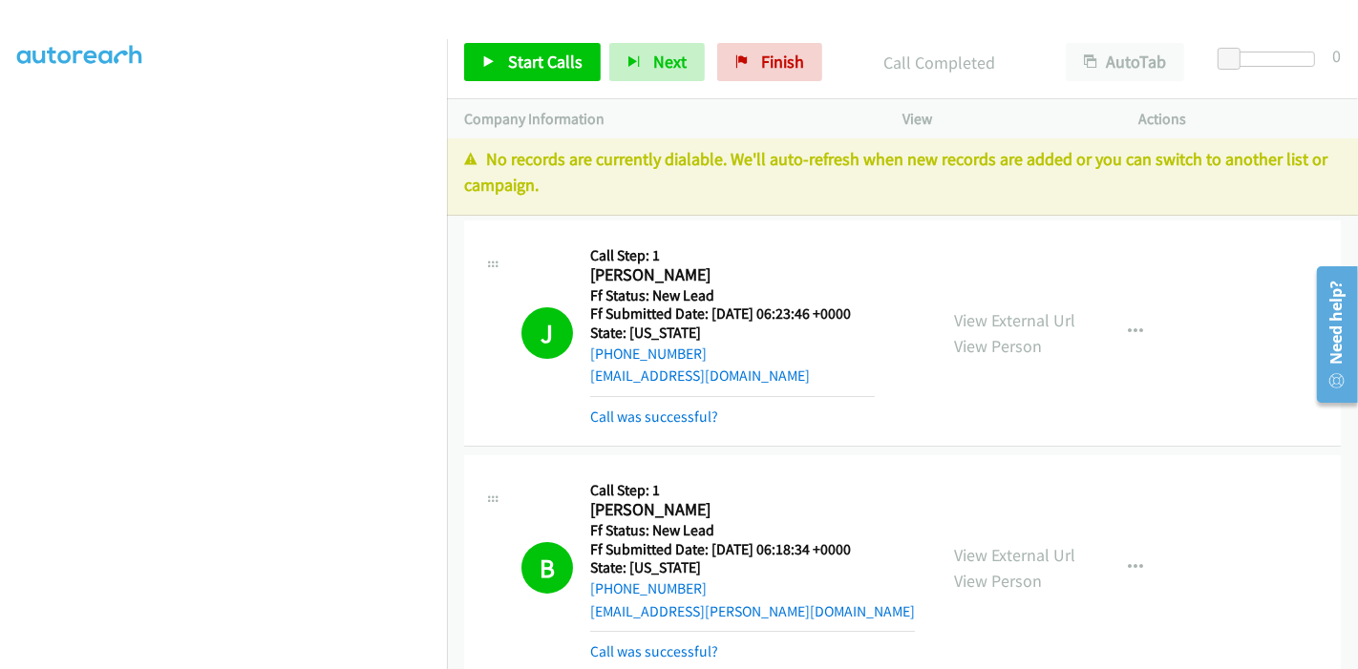
scroll to position [0, 0]
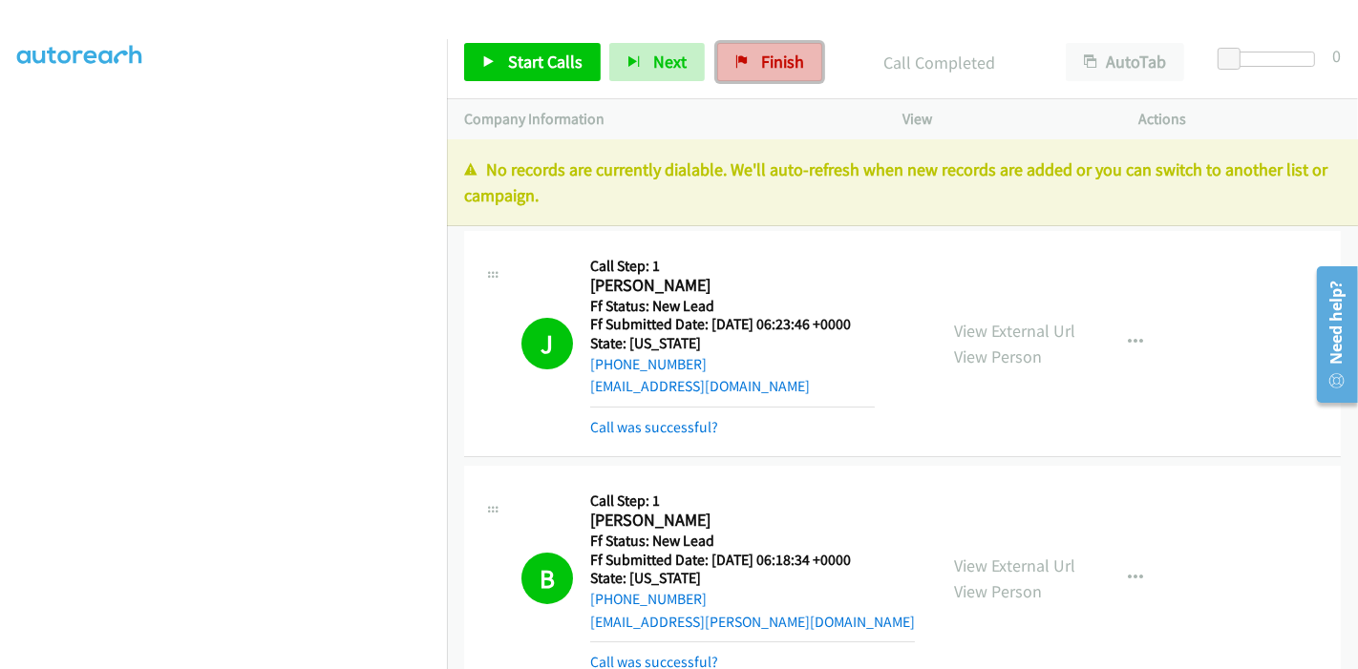
drag, startPoint x: 794, startPoint y: 70, endPoint x: 747, endPoint y: 74, distance: 47.0
click at [794, 70] on span "Finish" at bounding box center [782, 62] width 43 height 22
